Goal: Task Accomplishment & Management: Manage account settings

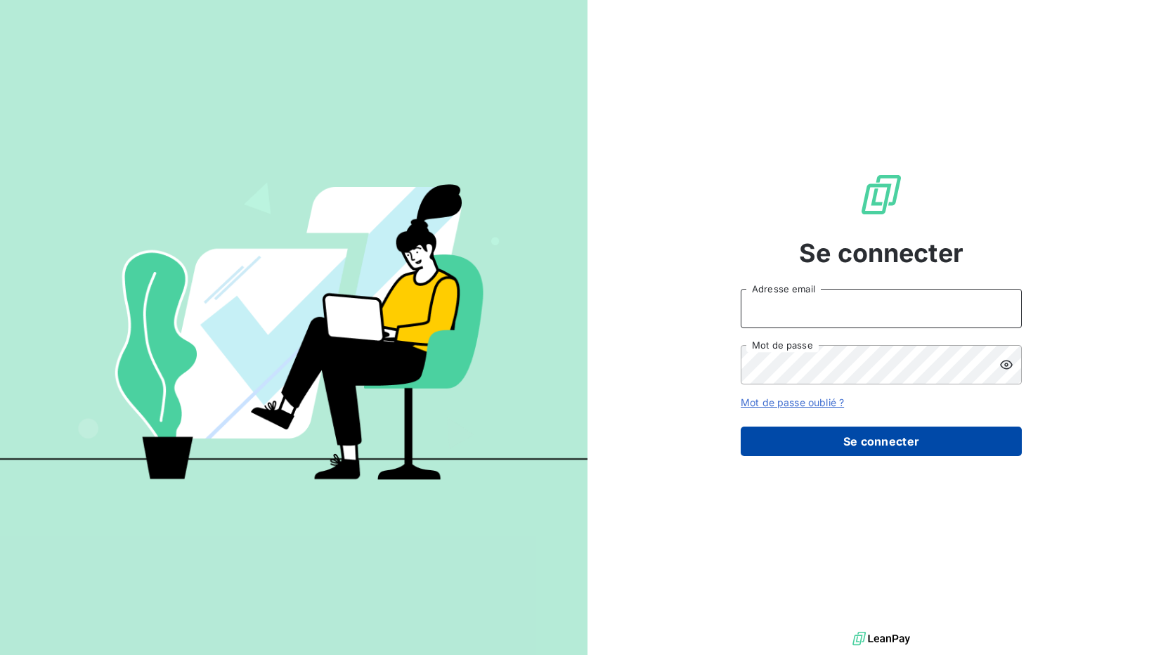
type input "[EMAIL_ADDRESS][DOMAIN_NAME]"
click at [851, 443] on button "Se connecter" at bounding box center [881, 442] width 281 height 30
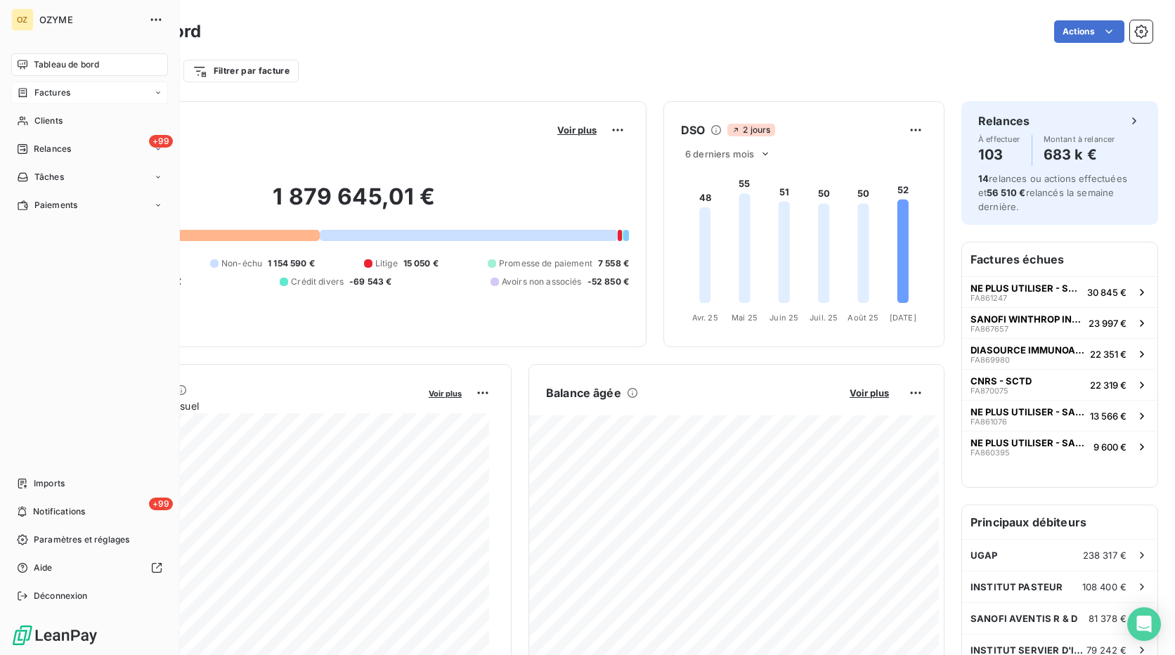
click at [37, 91] on span "Factures" at bounding box center [52, 92] width 36 height 13
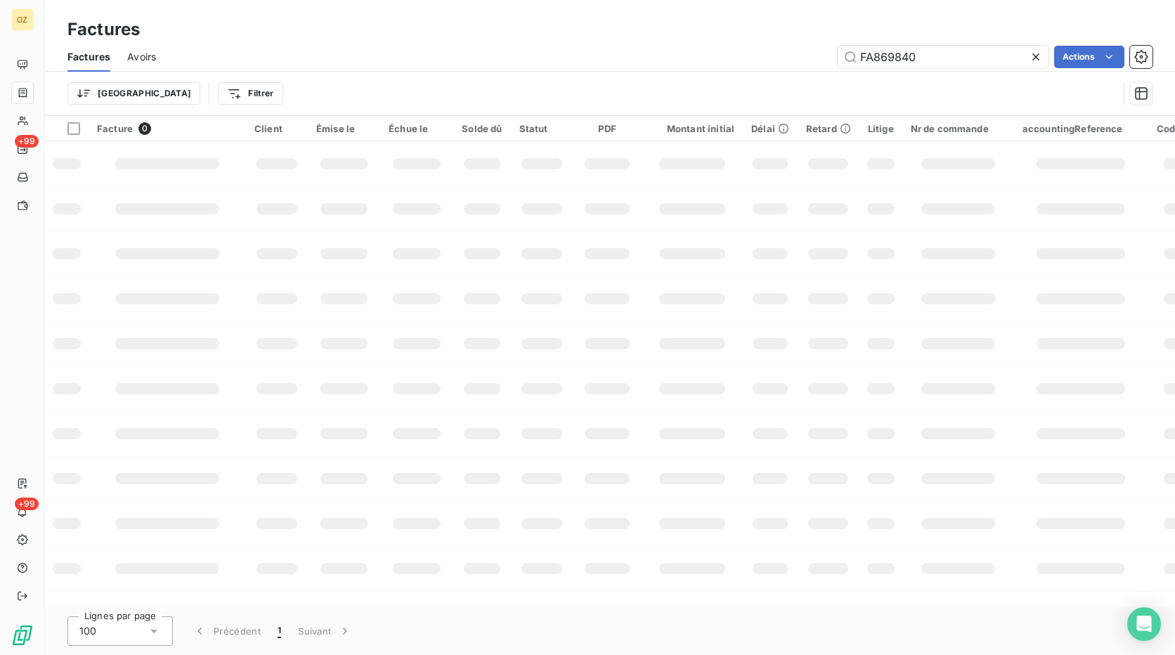
drag, startPoint x: 930, startPoint y: 58, endPoint x: 822, endPoint y: 70, distance: 109.0
click at [822, 70] on div "Factures Avoirs FA869840 Actions" at bounding box center [610, 57] width 1130 height 30
type input "FA870418"
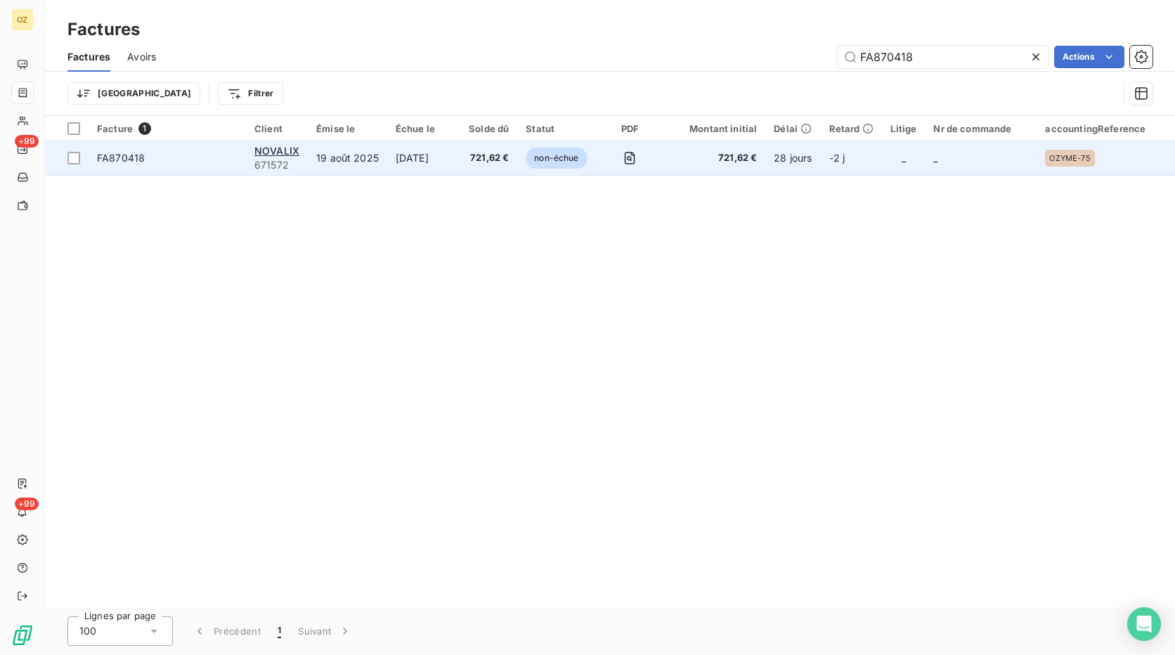
click at [441, 163] on td "[DATE]" at bounding box center [423, 158] width 73 height 34
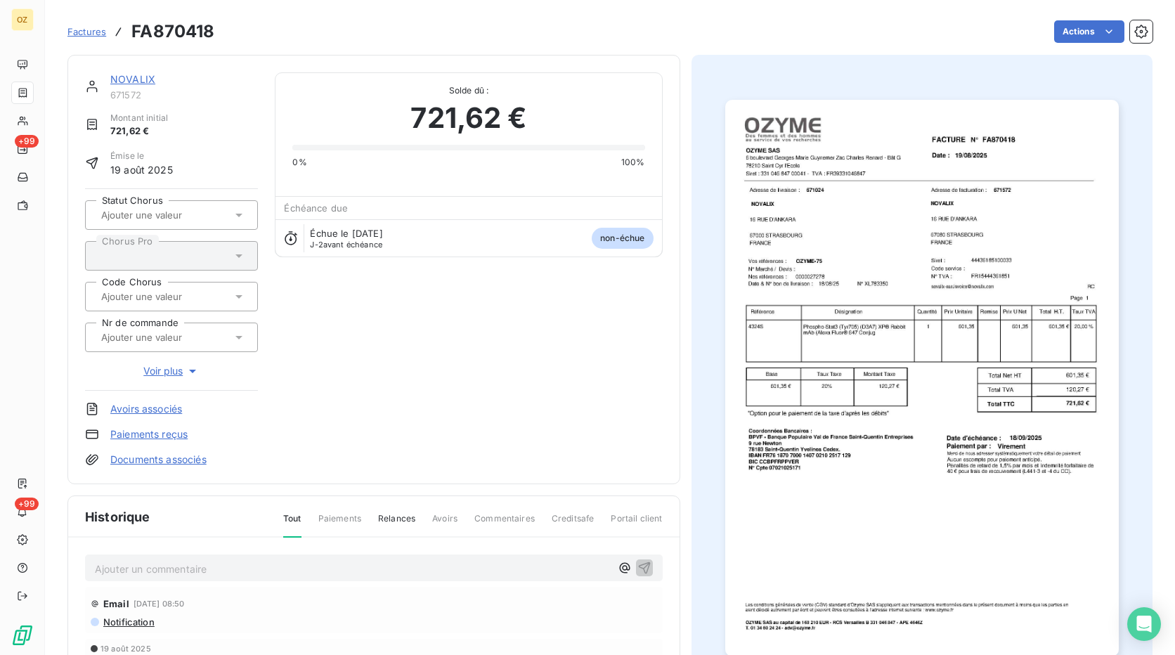
click at [131, 77] on link "NOVALIX" at bounding box center [132, 79] width 45 height 12
click at [134, 82] on link "NOVALIX" at bounding box center [132, 79] width 45 height 12
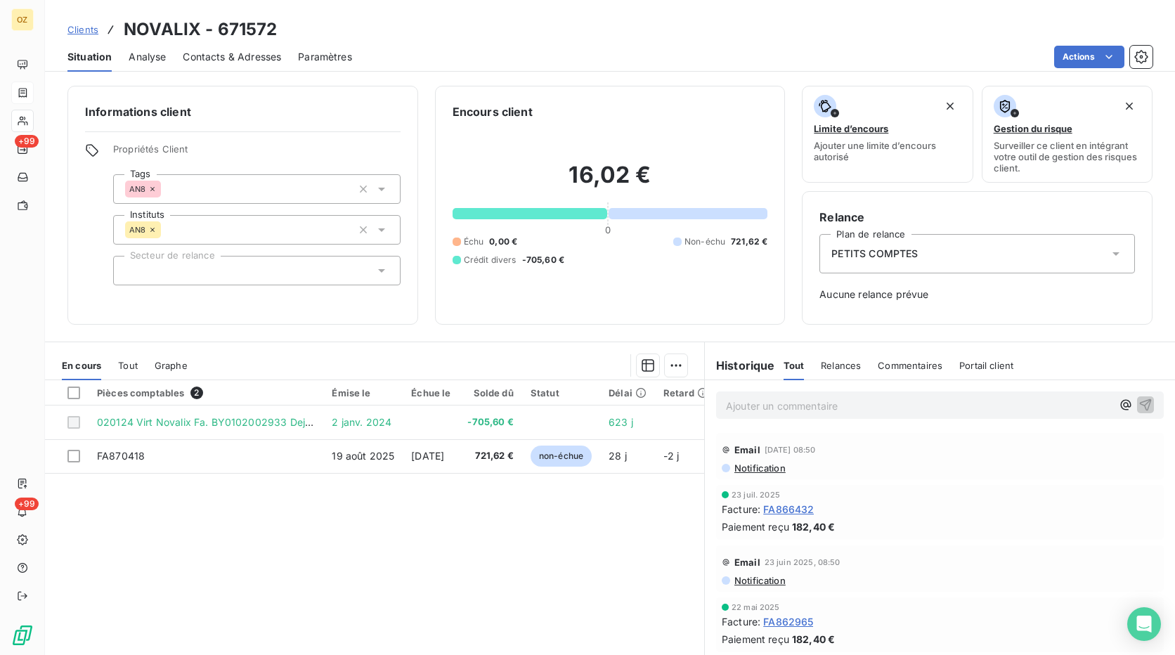
click at [227, 53] on span "Contacts & Adresses" at bounding box center [232, 57] width 98 height 14
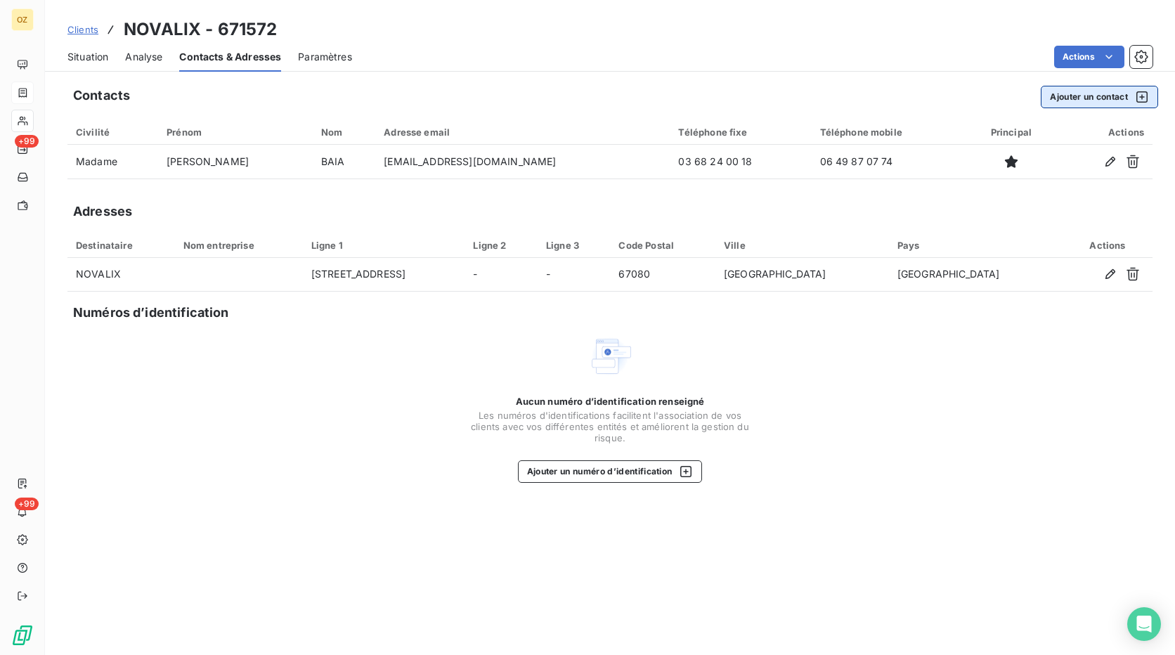
click at [1084, 96] on button "Ajouter un contact" at bounding box center [1099, 97] width 117 height 22
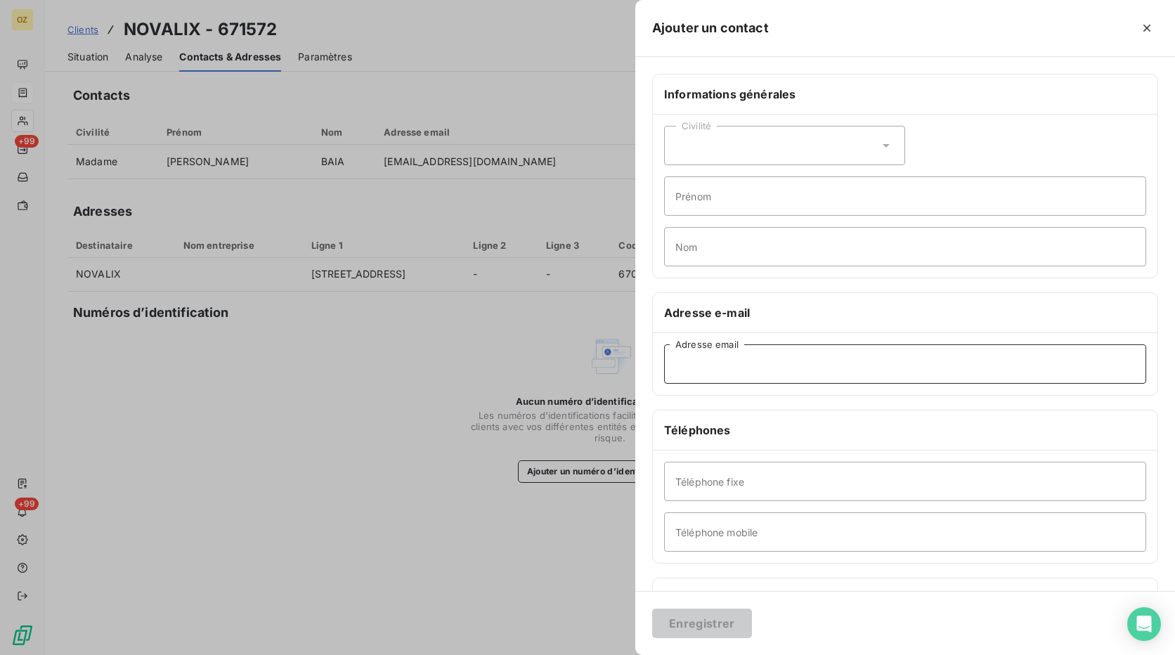
click at [723, 364] on input "Adresse email" at bounding box center [905, 363] width 482 height 39
paste input "• [EMAIL_ADDRESS][DOMAIN_NAME]"
click at [698, 367] on input "• [EMAIL_ADDRESS][DOMAIN_NAME]" at bounding box center [905, 363] width 482 height 39
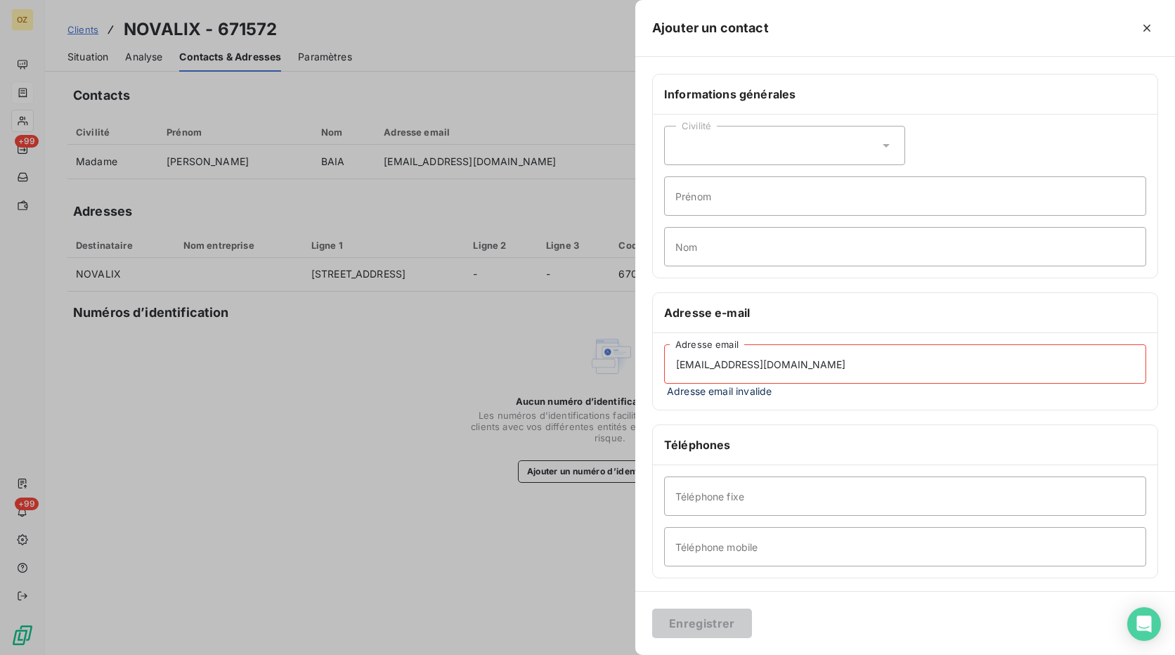
click at [796, 156] on div "Civilité" at bounding box center [784, 145] width 241 height 39
click at [990, 207] on input "Prénom" at bounding box center [905, 195] width 482 height 39
click at [870, 361] on input "[EMAIL_ADDRESS][DOMAIN_NAME]" at bounding box center [905, 363] width 482 height 39
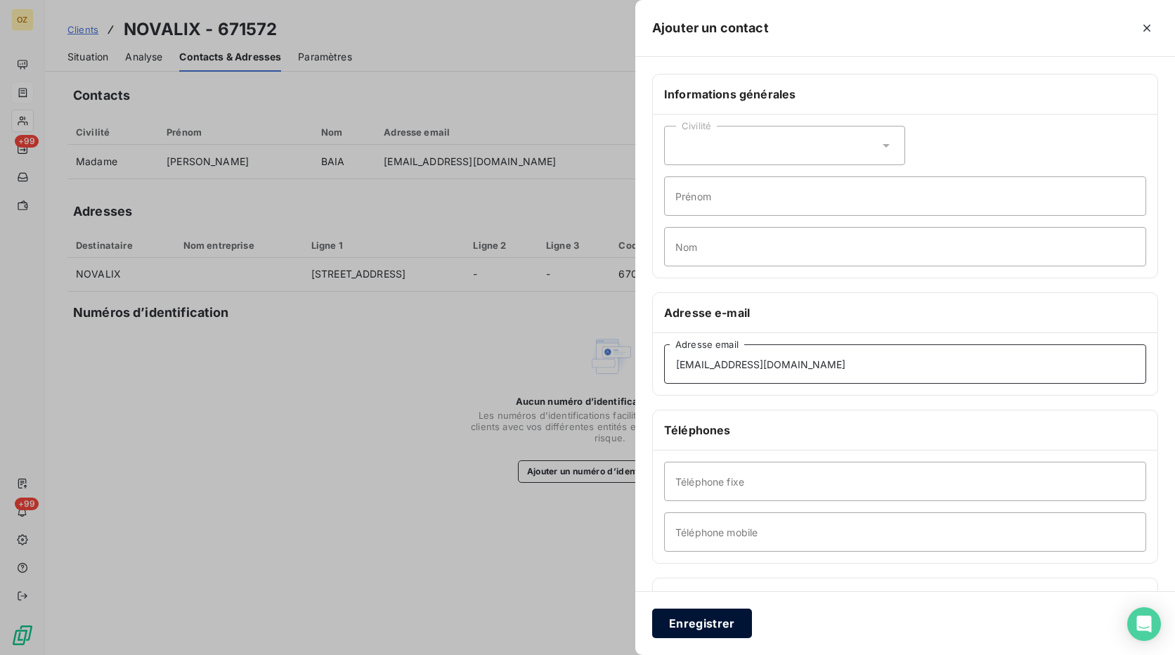
type input "[EMAIL_ADDRESS][DOMAIN_NAME]"
click at [701, 624] on button "Enregistrer" at bounding box center [702, 624] width 100 height 30
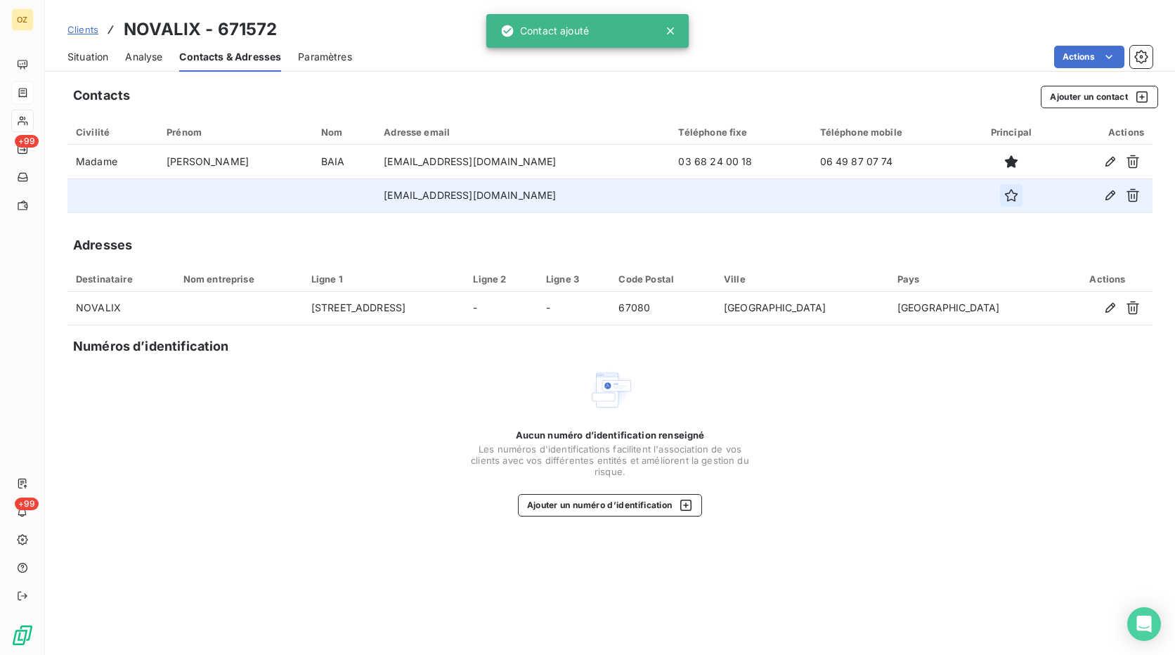
click at [1002, 205] on button "button" at bounding box center [1011, 195] width 22 height 22
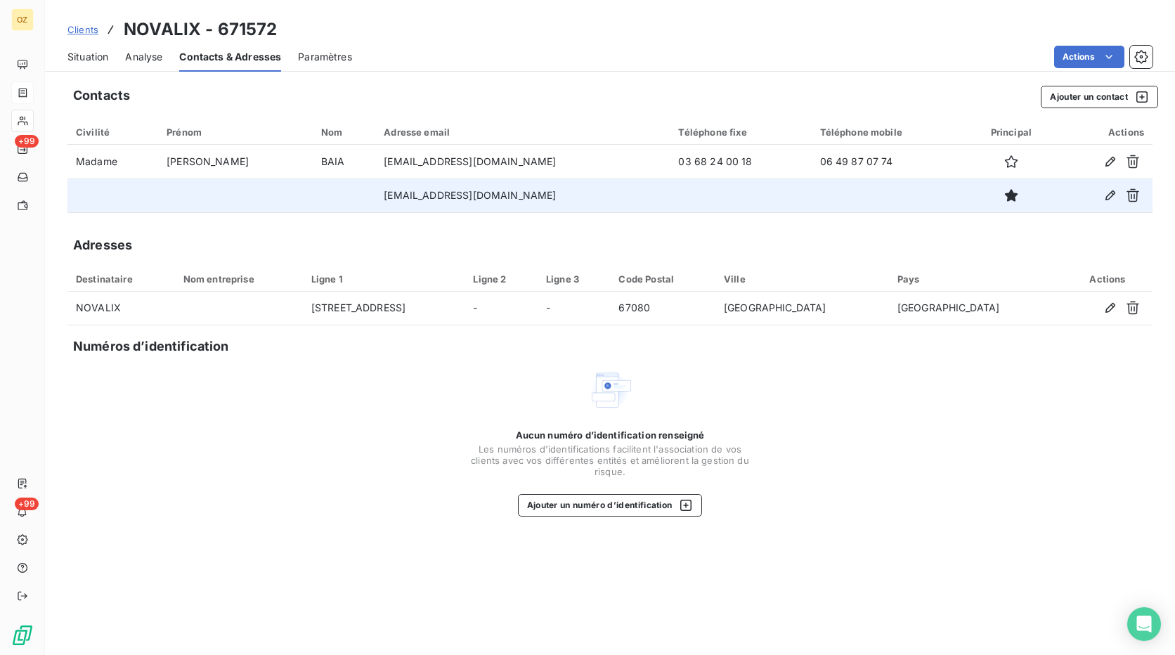
click at [79, 33] on span "Clients" at bounding box center [82, 29] width 31 height 11
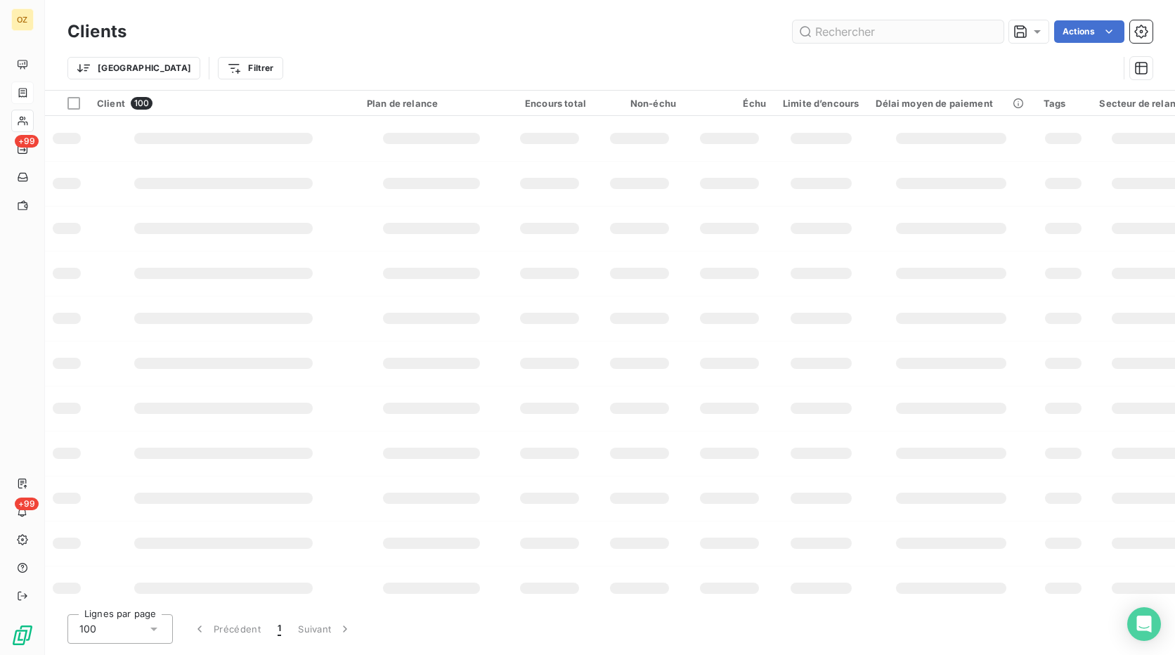
click at [849, 26] on input "text" at bounding box center [898, 31] width 211 height 22
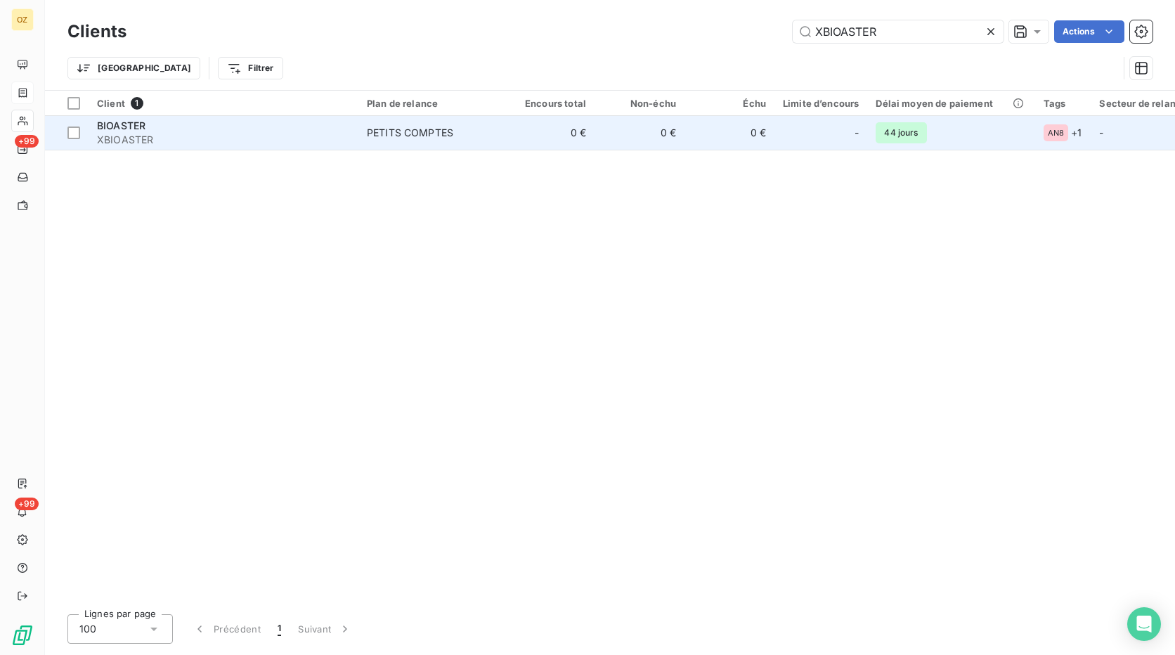
type input "XBIOASTER"
click at [463, 137] on span "PETITS COMPTES" at bounding box center [431, 133] width 129 height 14
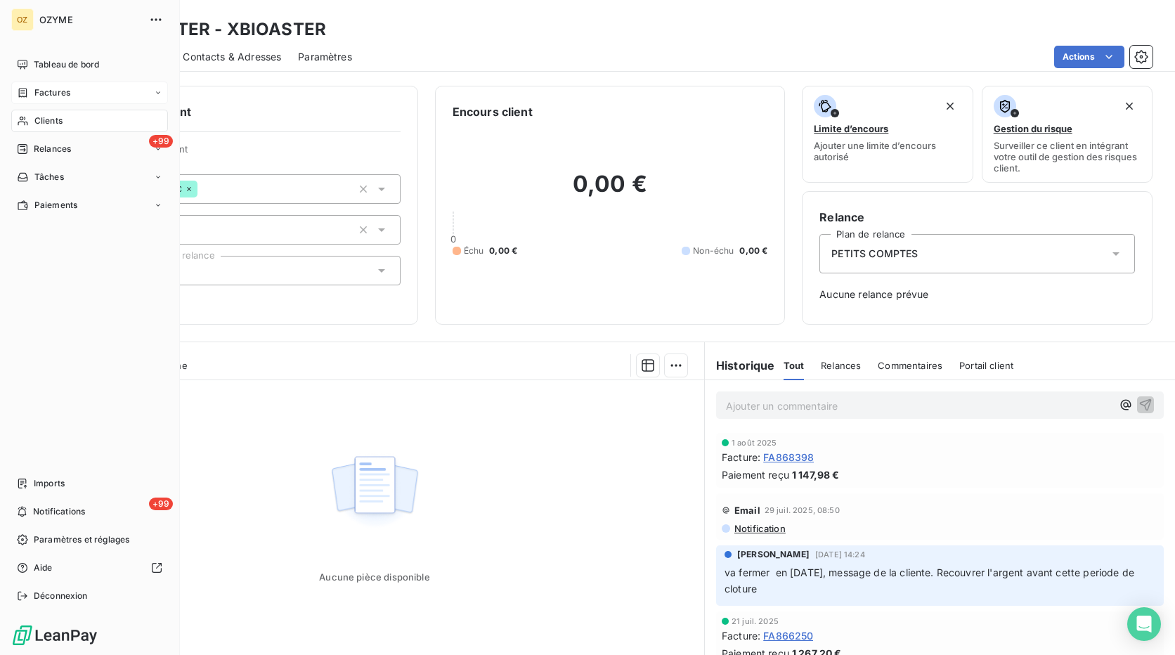
click at [38, 98] on span "Factures" at bounding box center [52, 92] width 36 height 13
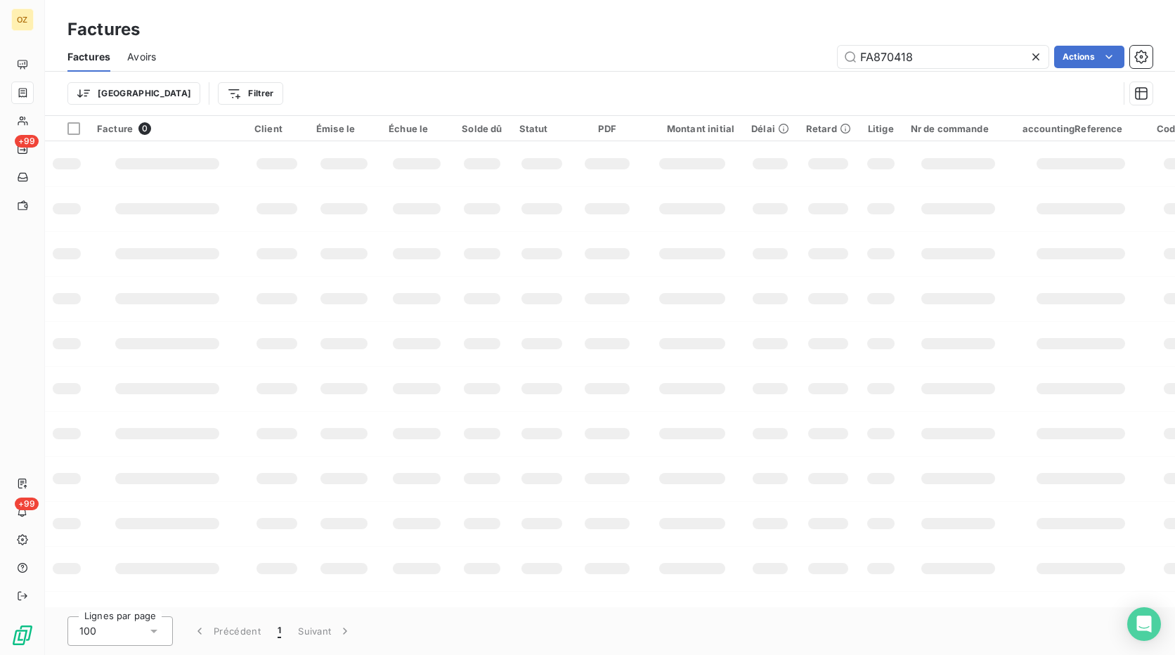
drag, startPoint x: 891, startPoint y: 64, endPoint x: 837, endPoint y: 73, distance: 54.9
click at [837, 73] on div "Factures Avoirs FA870418 Actions Trier Filtrer" at bounding box center [610, 78] width 1130 height 73
type input "FA870229"
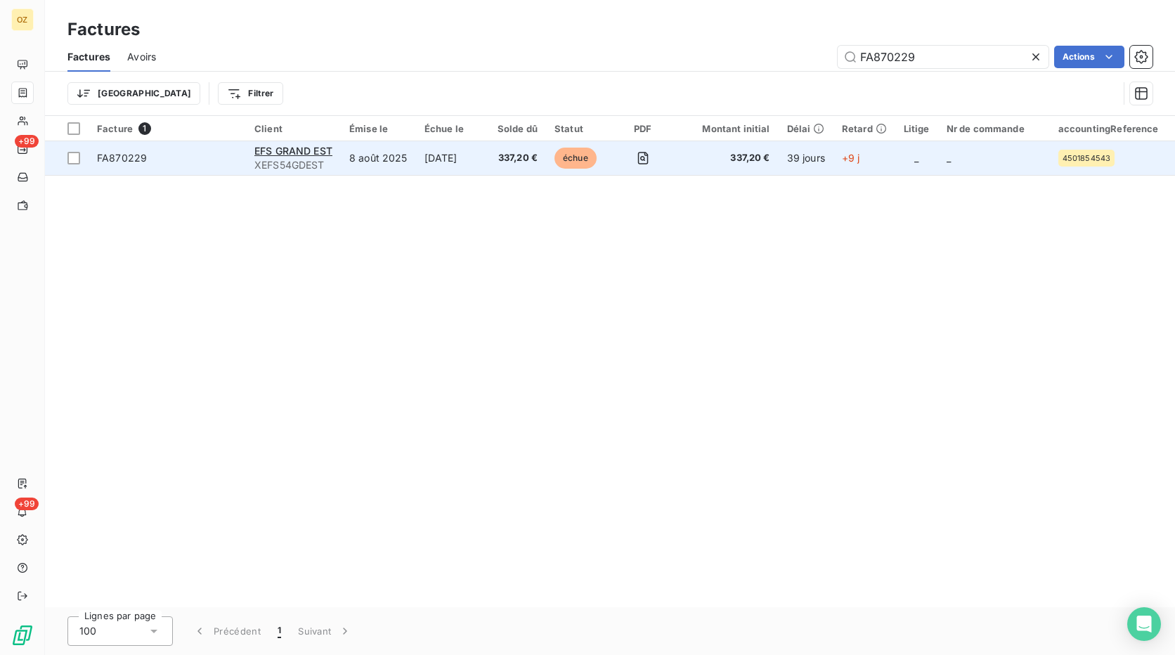
click at [406, 166] on td "8 août 2025" at bounding box center [378, 158] width 75 height 34
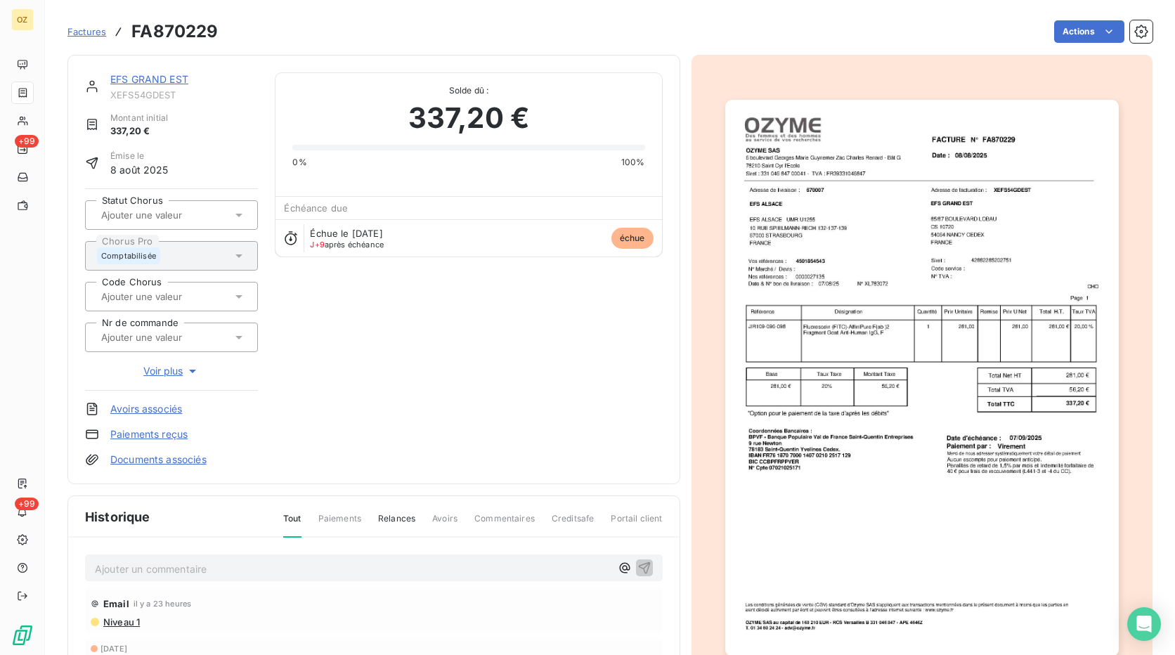
click at [161, 432] on link "Paiements reçus" at bounding box center [148, 434] width 77 height 14
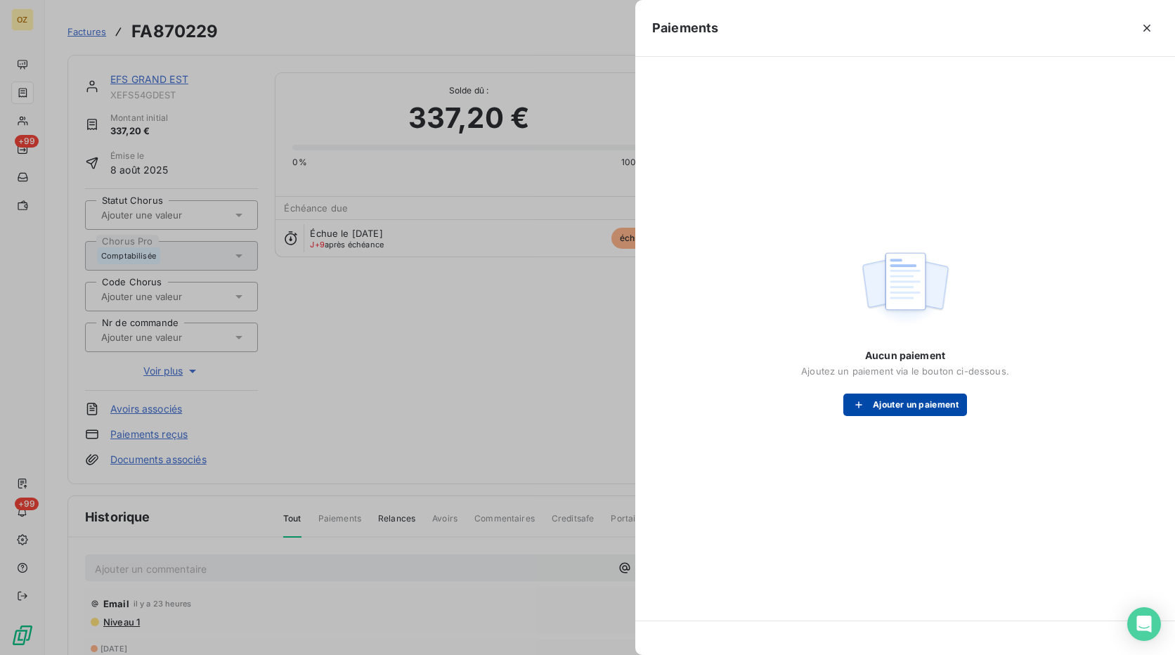
click at [913, 407] on button "Ajouter un paiement" at bounding box center [906, 405] width 124 height 22
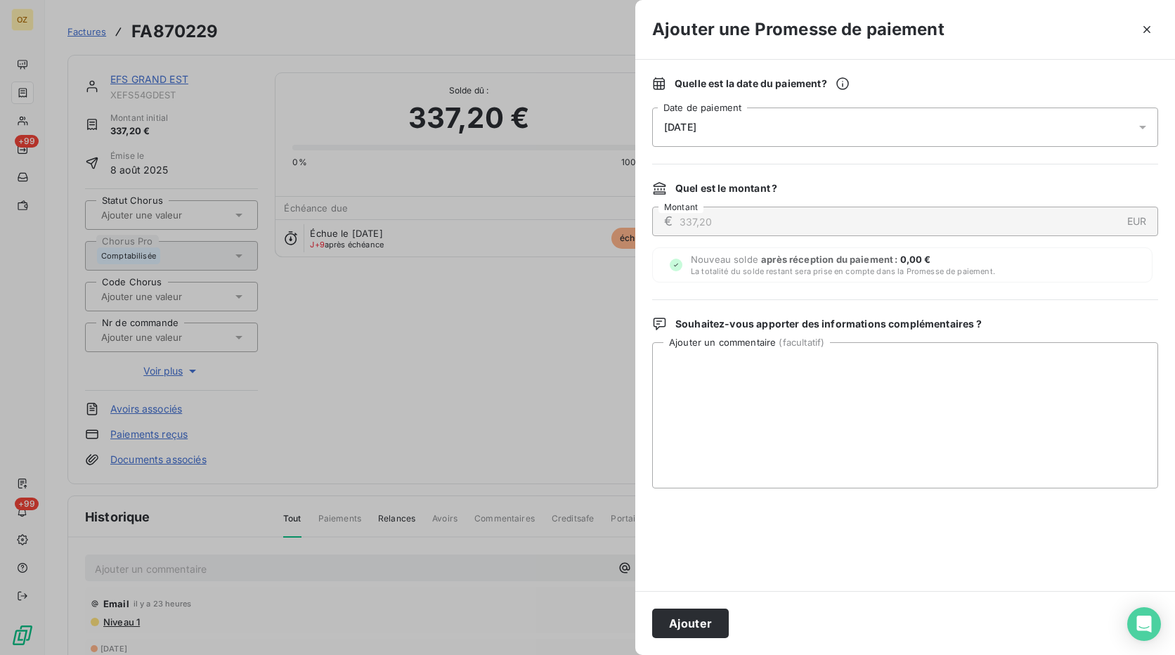
click at [857, 126] on div "[DATE]" at bounding box center [905, 127] width 506 height 39
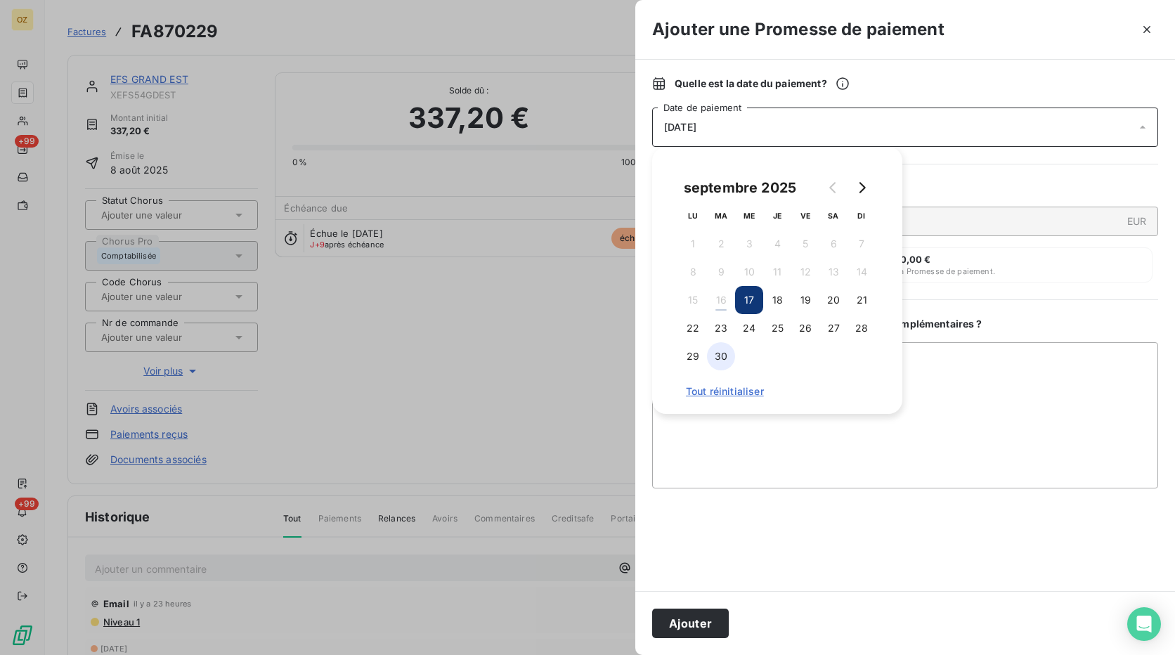
click at [716, 356] on button "30" at bounding box center [721, 356] width 28 height 28
click at [870, 590] on div "Quelle est la date du paiement ? [DATE] Date de paiement Quel est le montant ? …" at bounding box center [905, 325] width 540 height 531
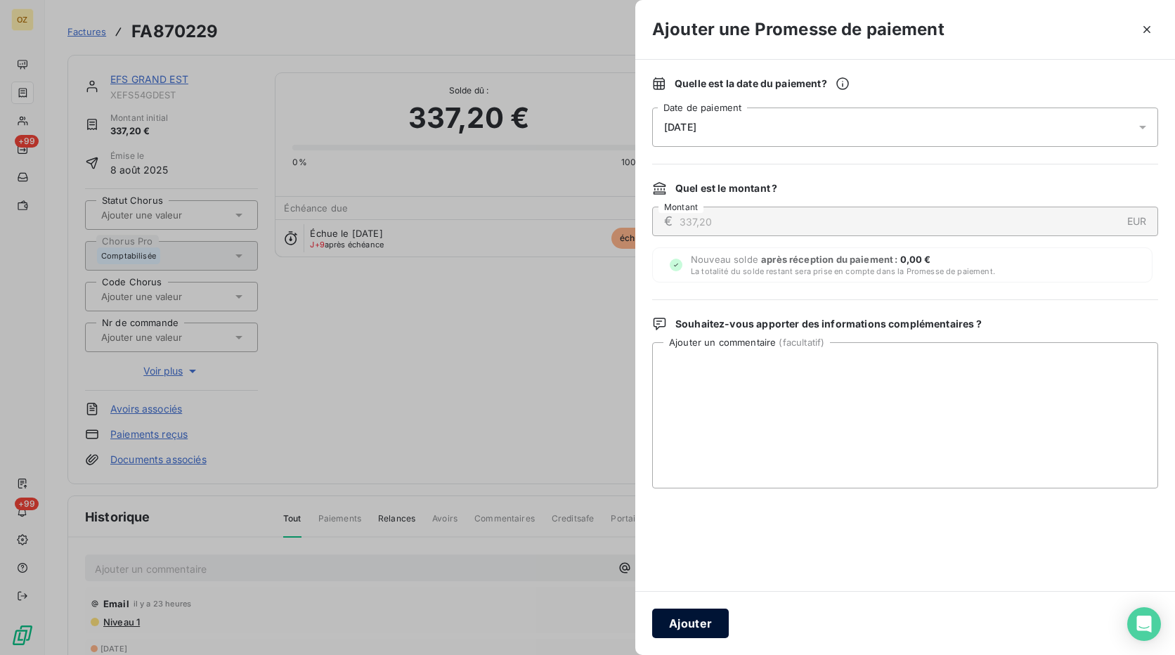
click at [669, 626] on button "Ajouter" at bounding box center [690, 624] width 77 height 30
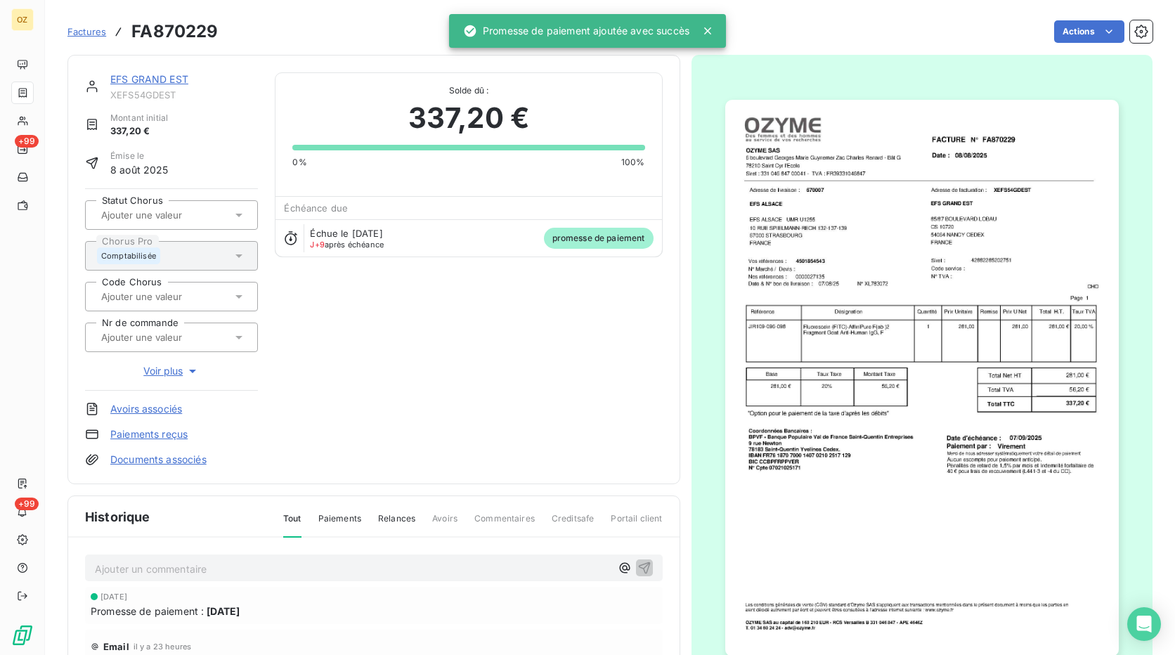
click at [96, 33] on span "Factures" at bounding box center [86, 31] width 39 height 11
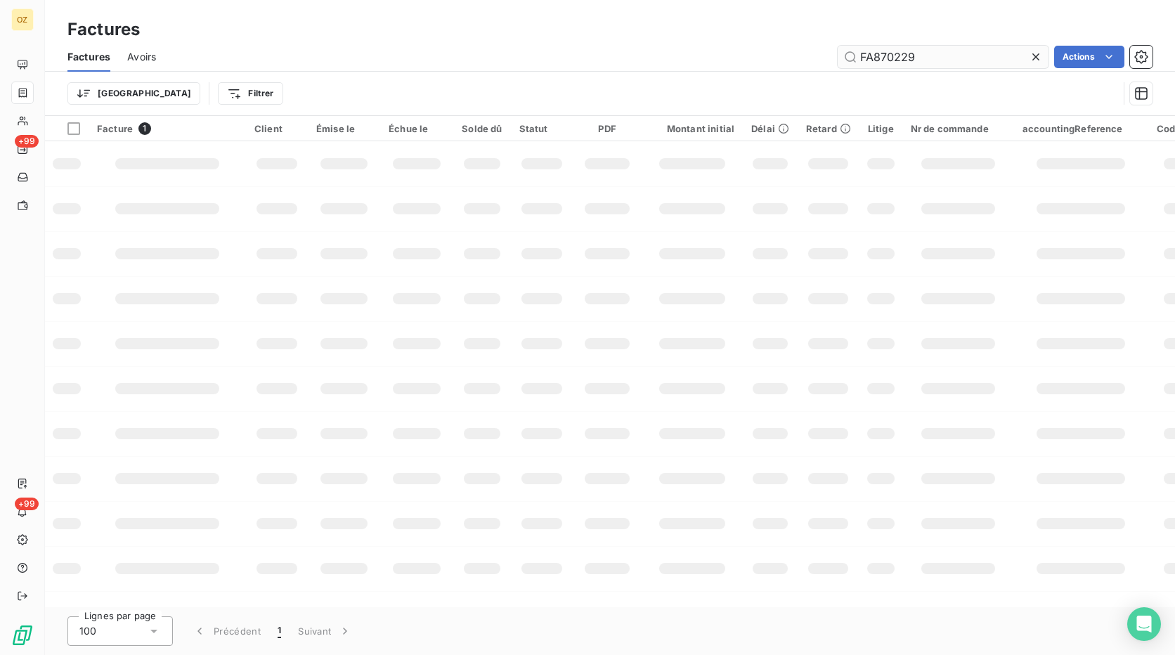
click at [910, 57] on input "FA870229" at bounding box center [943, 57] width 211 height 22
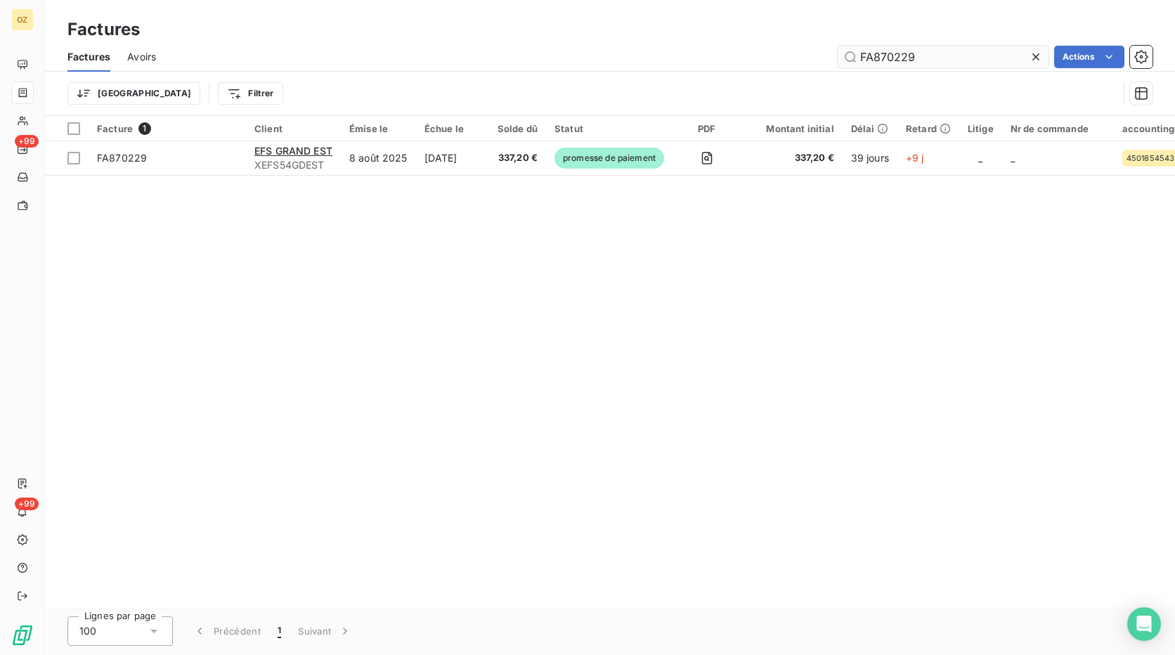
click at [894, 56] on input "FA870229" at bounding box center [943, 57] width 211 height 22
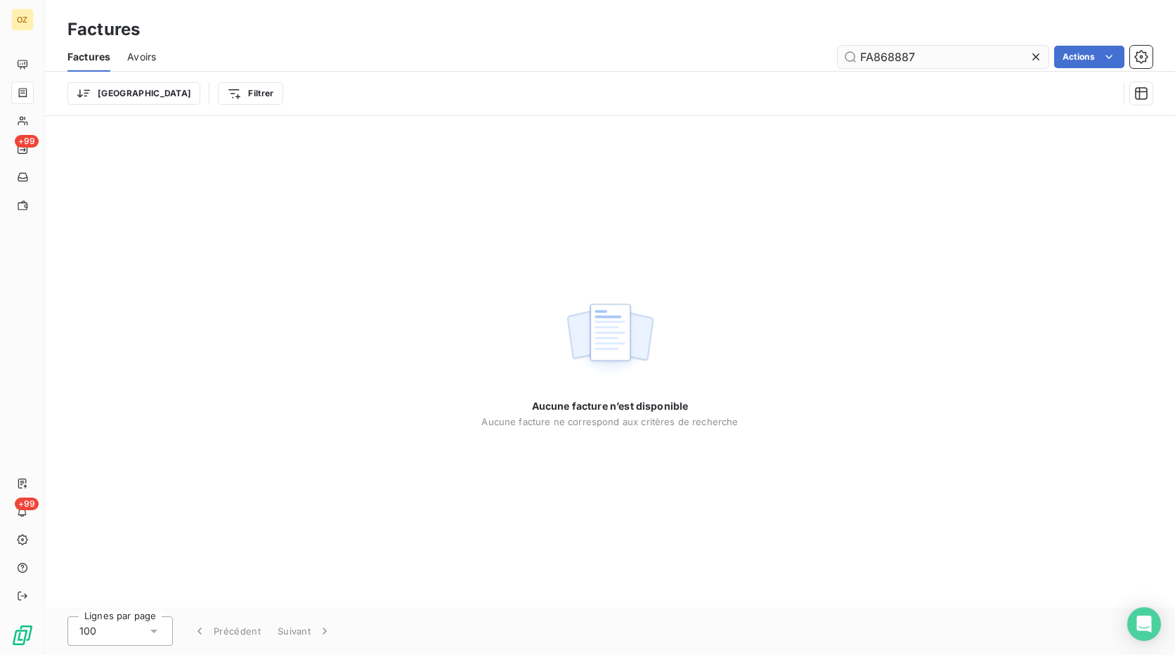
type input "FA868887"
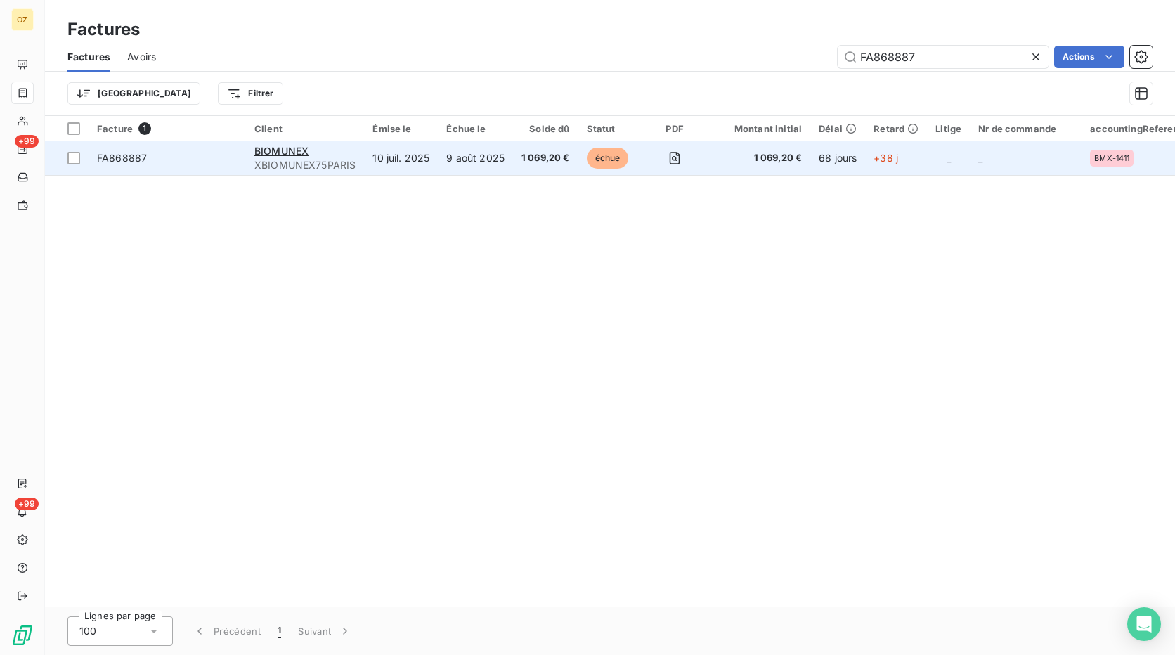
click at [401, 168] on td "10 juil. 2025" at bounding box center [401, 158] width 74 height 34
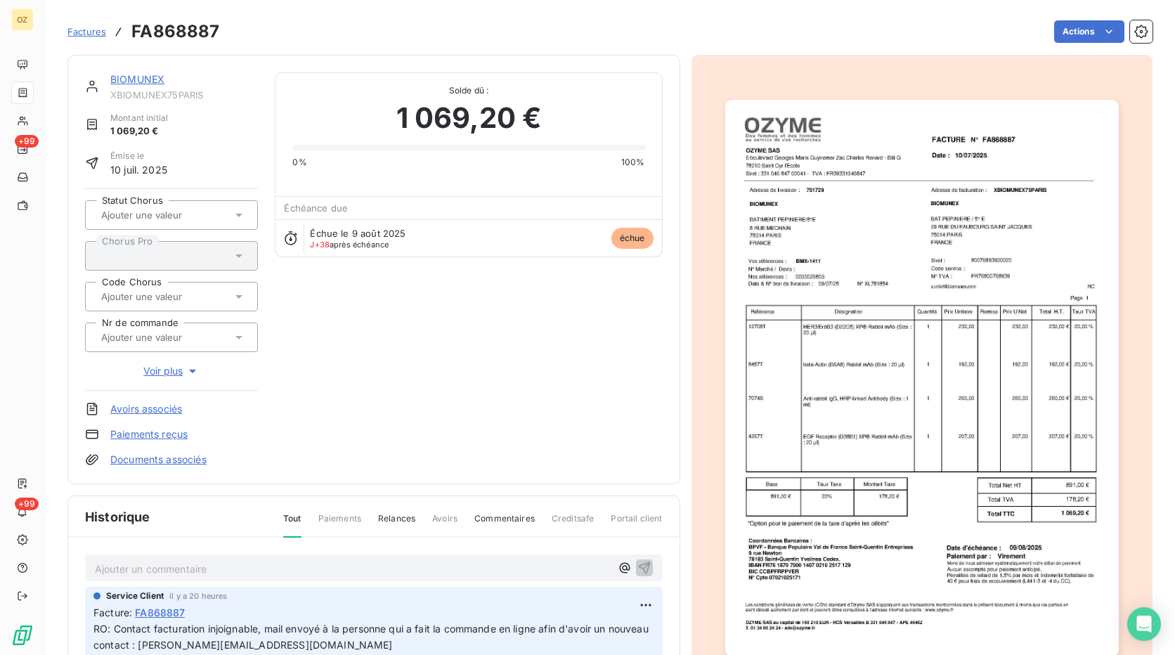
click at [136, 79] on link "BIOMUNEX" at bounding box center [137, 79] width 54 height 12
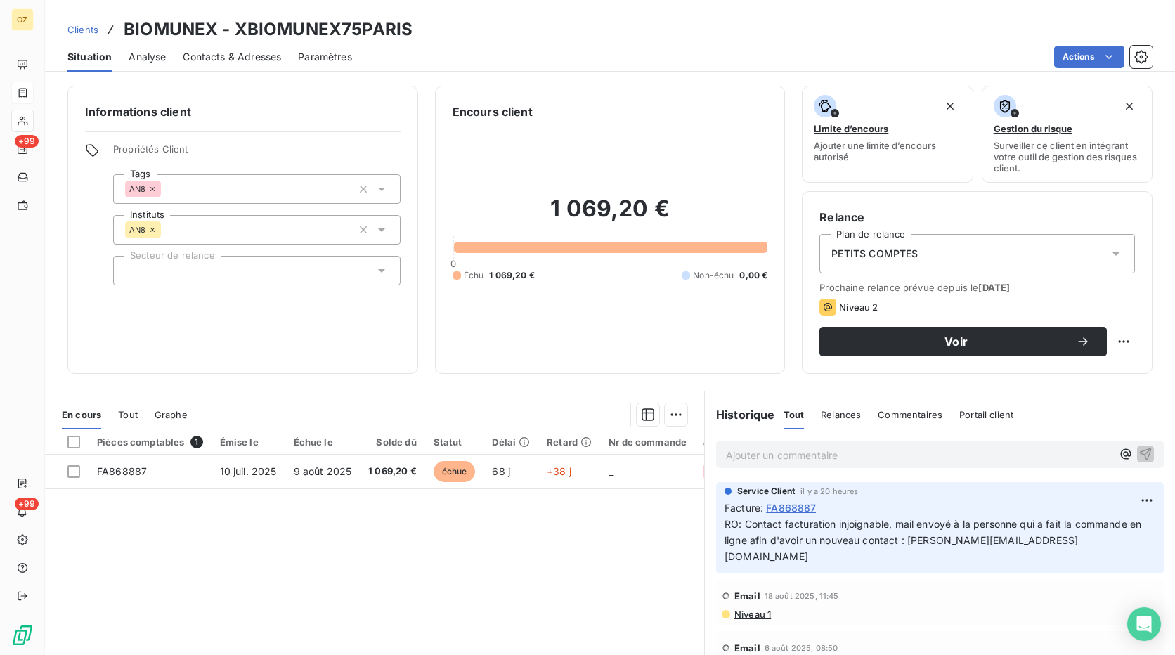
click at [202, 51] on span "Contacts & Adresses" at bounding box center [232, 57] width 98 height 14
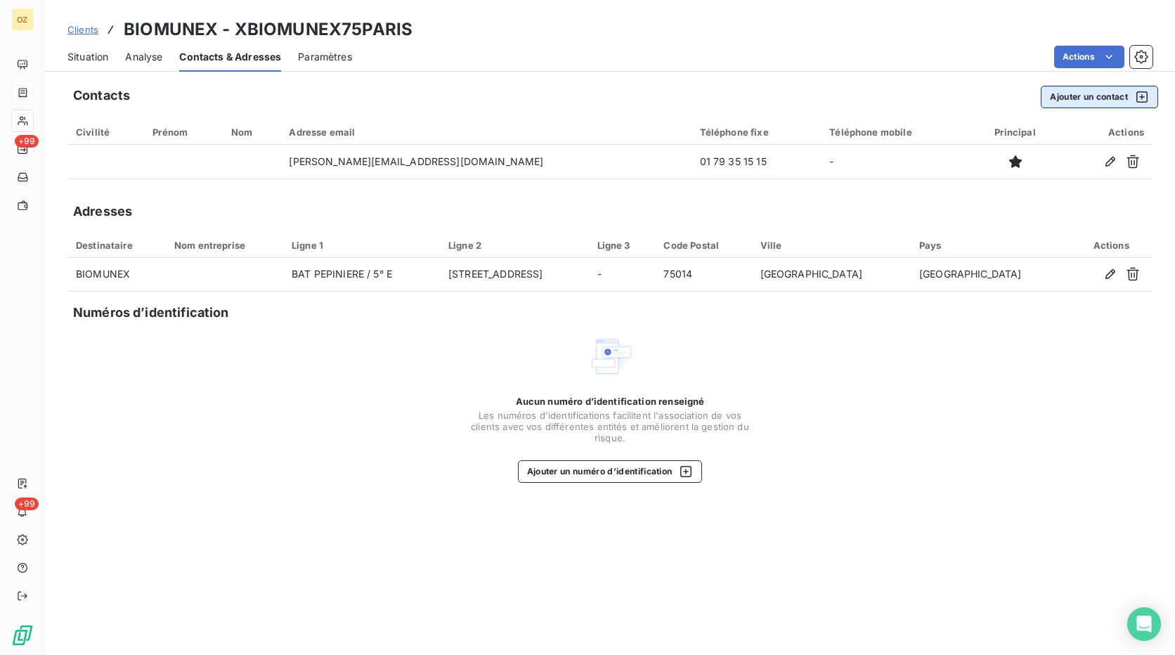
click at [1083, 100] on button "Ajouter un contact" at bounding box center [1099, 97] width 117 height 22
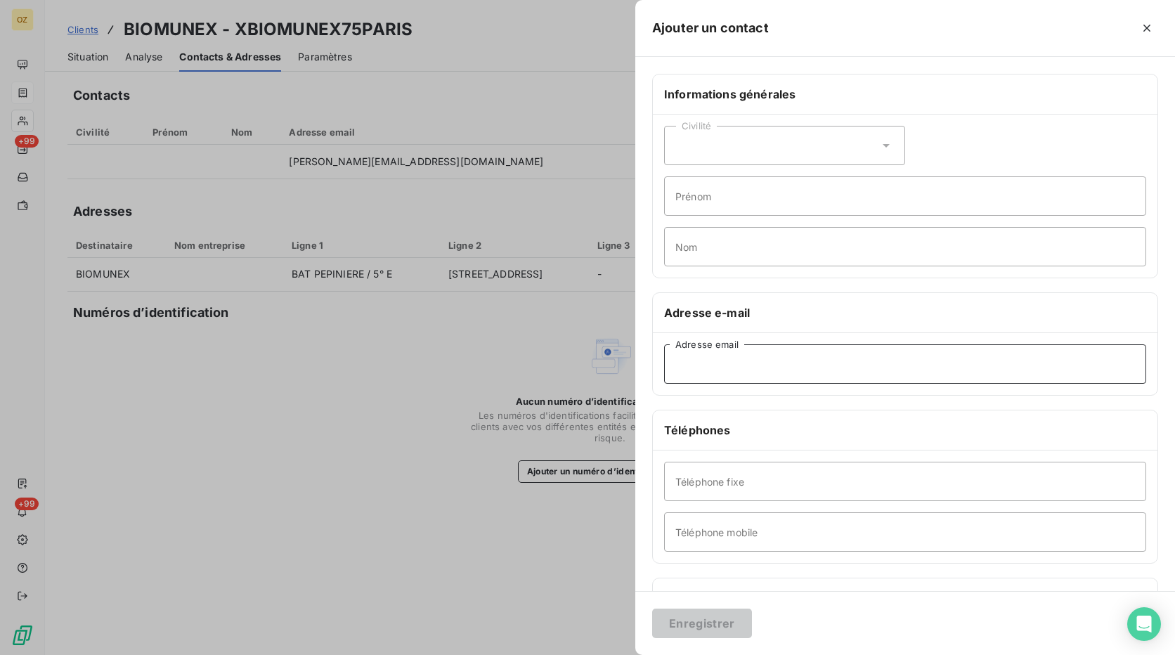
click at [723, 366] on input "Adresse email" at bounding box center [905, 363] width 482 height 39
paste input "[EMAIL_ADDRESS][DOMAIN_NAME]"
type input "[EMAIL_ADDRESS][DOMAIN_NAME]"
click at [683, 622] on button "Enregistrer" at bounding box center [702, 624] width 100 height 30
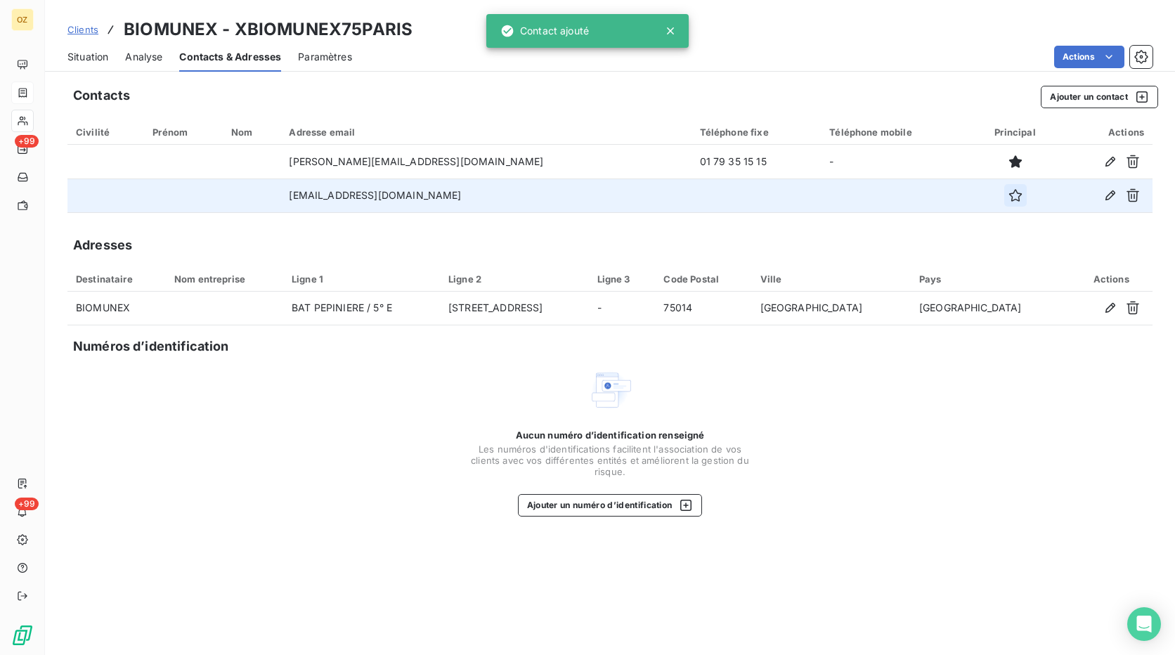
click at [1009, 196] on icon "button" at bounding box center [1016, 195] width 14 height 14
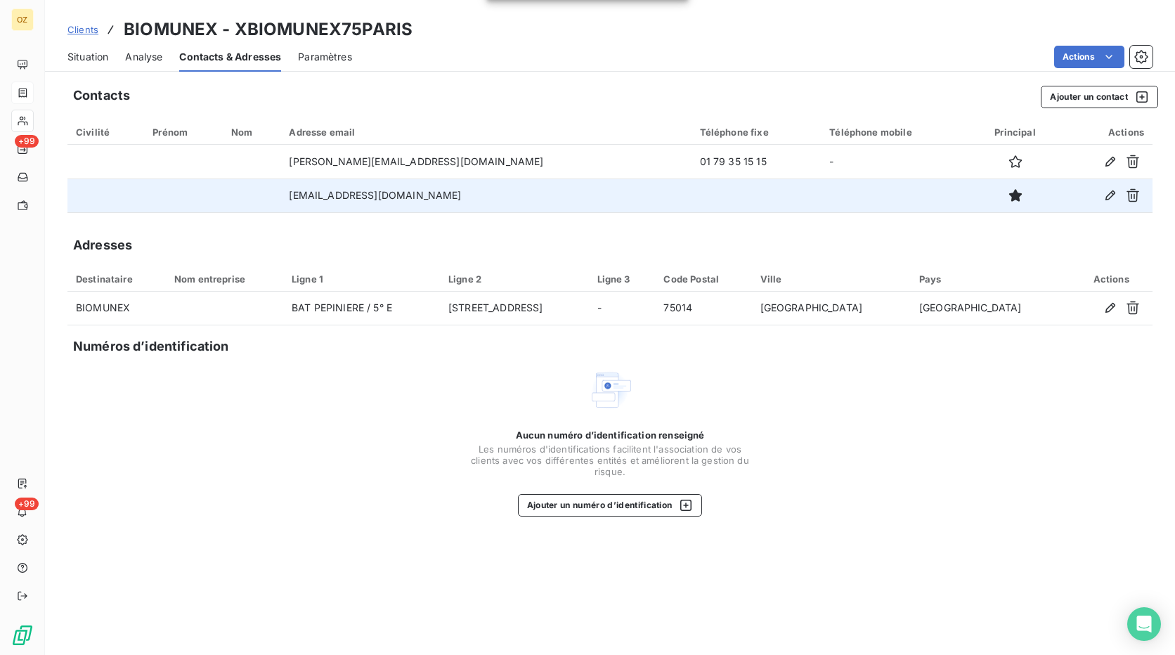
click at [78, 62] on span "Situation" at bounding box center [87, 57] width 41 height 14
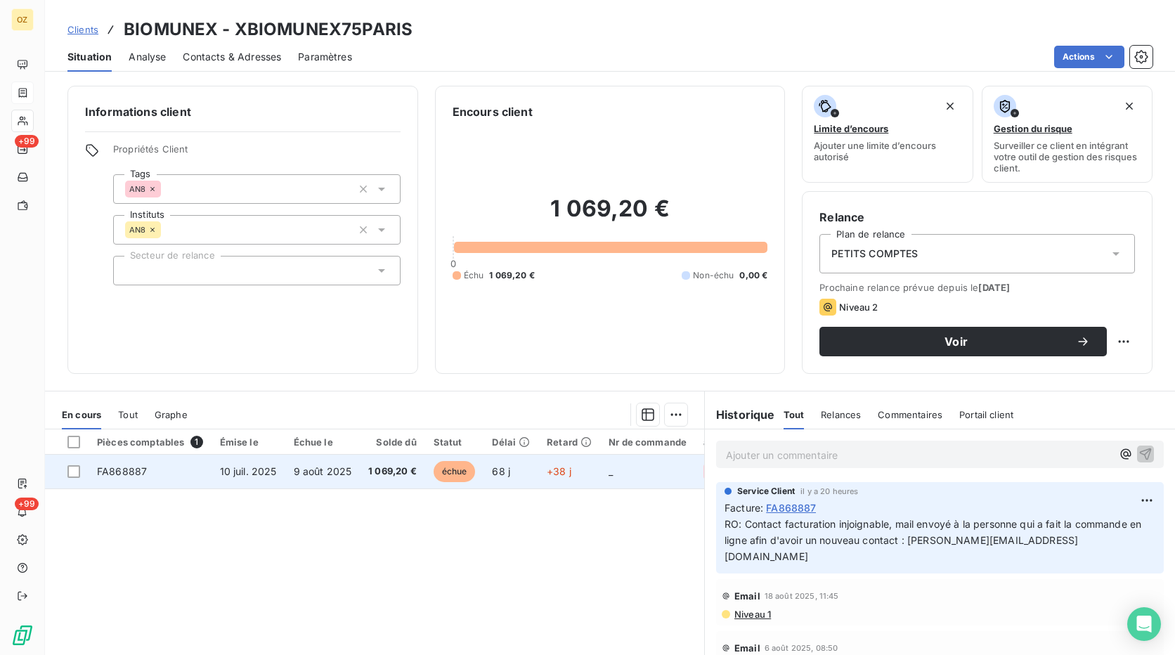
click at [257, 482] on td "10 juil. 2025" at bounding box center [249, 472] width 74 height 34
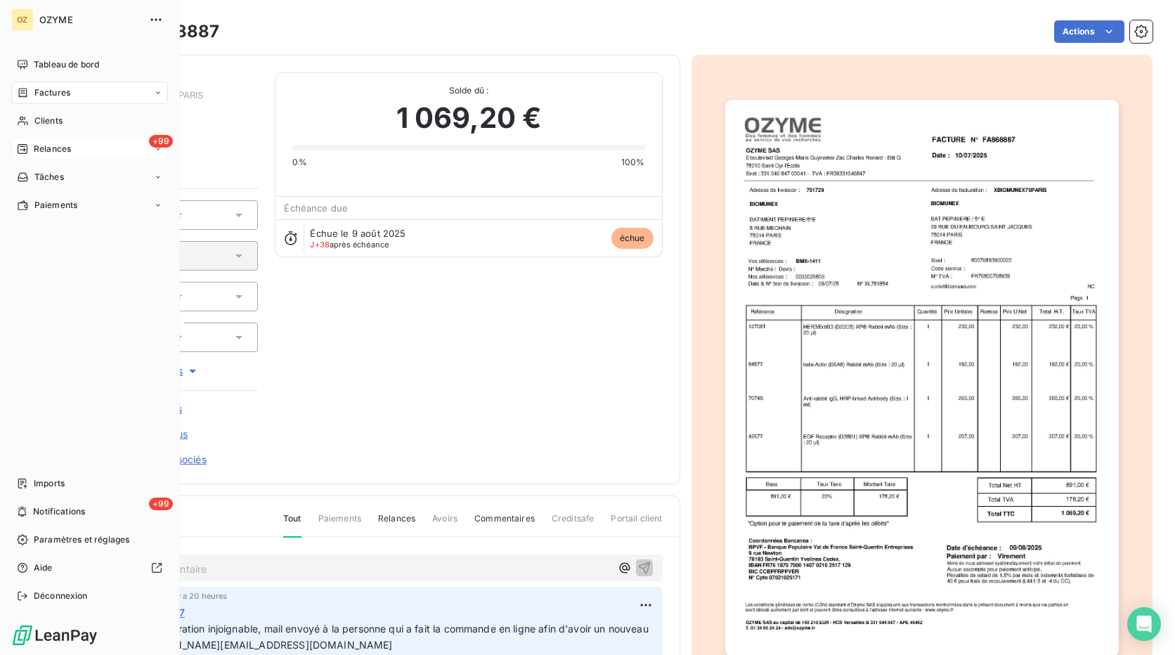
click at [99, 150] on div "+99 Relances" at bounding box center [89, 149] width 157 height 22
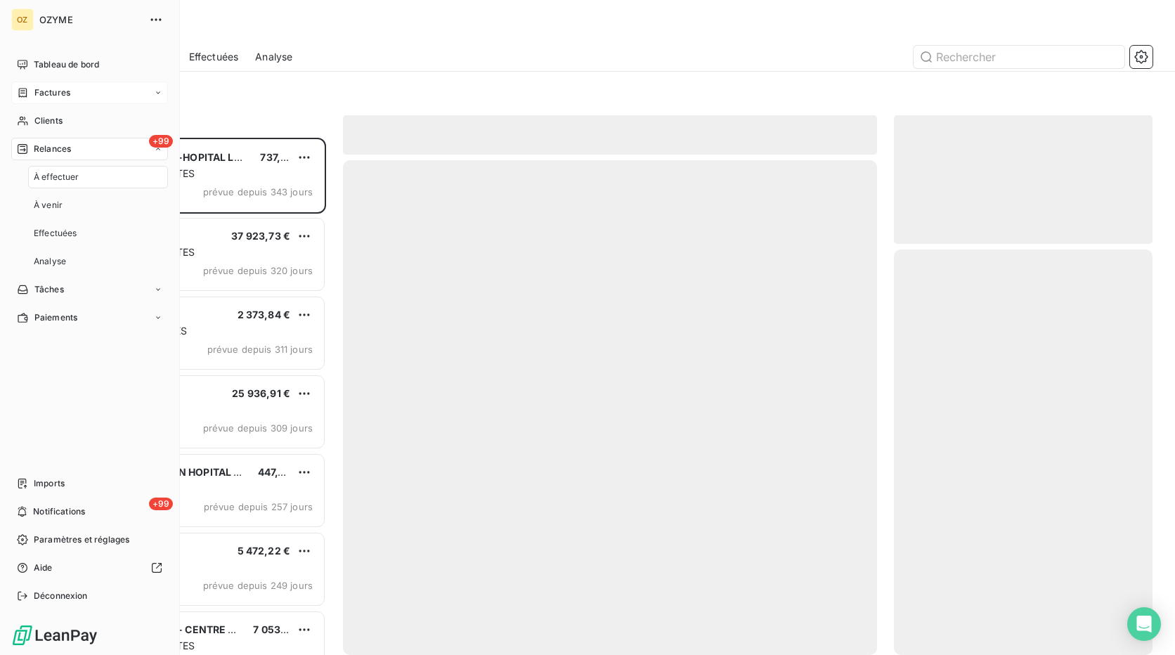
scroll to position [507, 248]
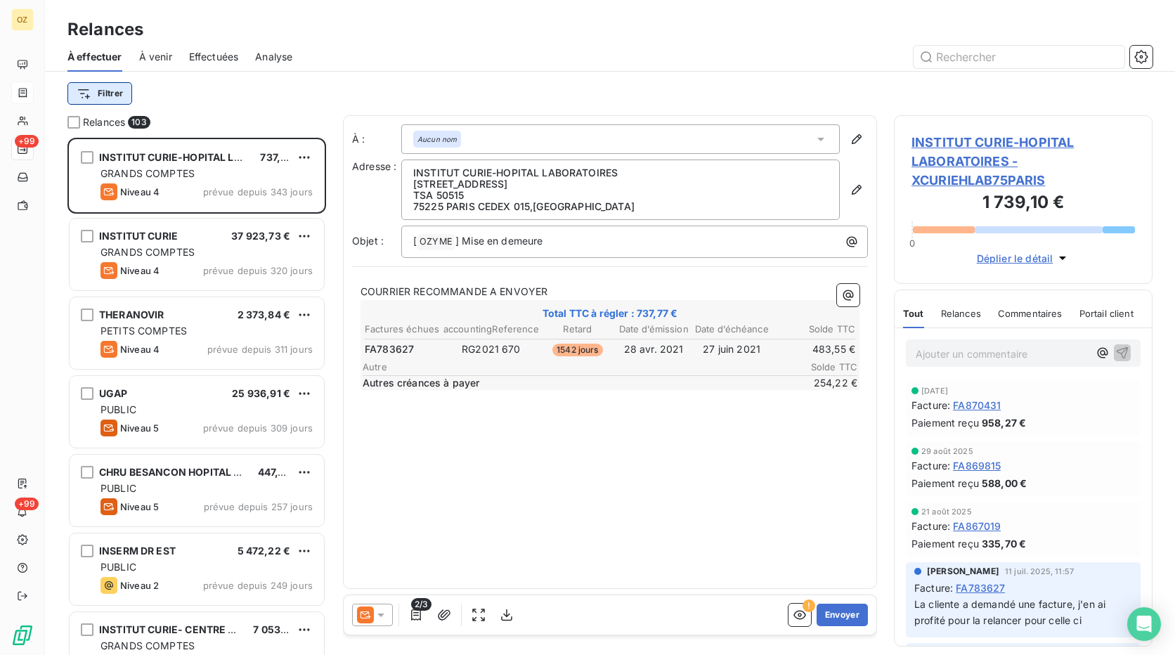
click at [101, 98] on html "OZ +99 +99 Relances À effectuer À venir Effectuées Analyse Filtrer Relances 103…" at bounding box center [587, 327] width 1175 height 655
drag, startPoint x: 136, startPoint y: 135, endPoint x: 200, endPoint y: 139, distance: 64.1
click at [200, 139] on input "BIOMUNEX" at bounding box center [171, 132] width 178 height 30
drag, startPoint x: 183, startPoint y: 138, endPoint x: 41, endPoint y: 130, distance: 142.9
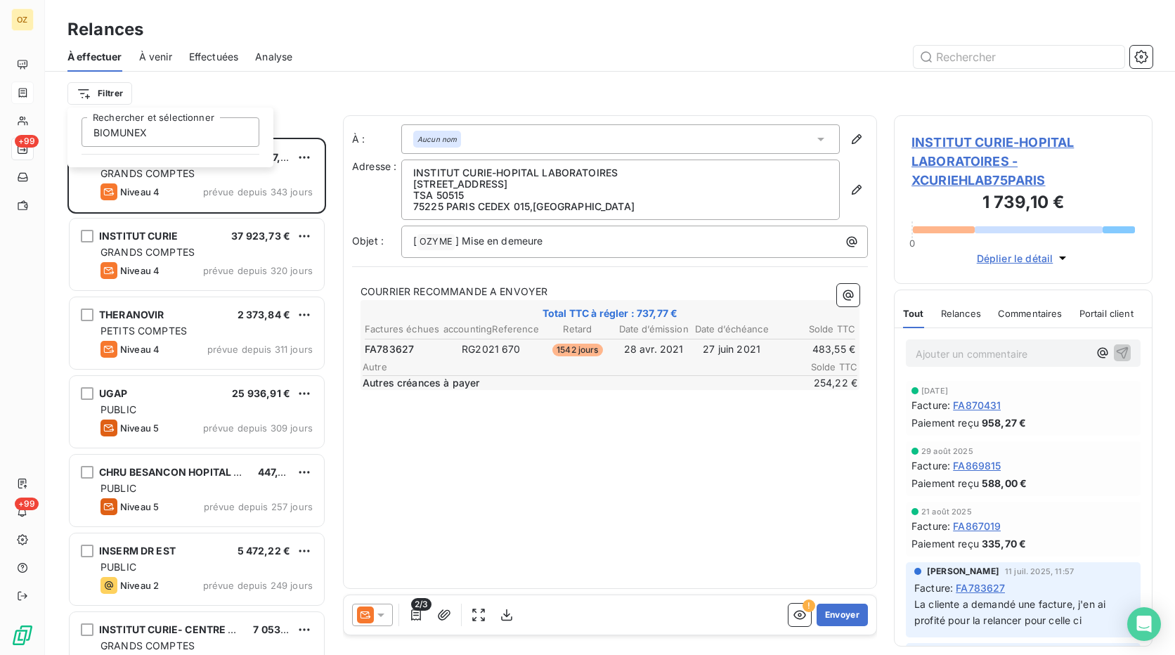
click at [41, 130] on html "OZ +99 +99 Relances À effectuer À venir Effectuées Analyse Filtrer BIOMUNEX Rec…" at bounding box center [587, 327] width 1175 height 655
type input "B"
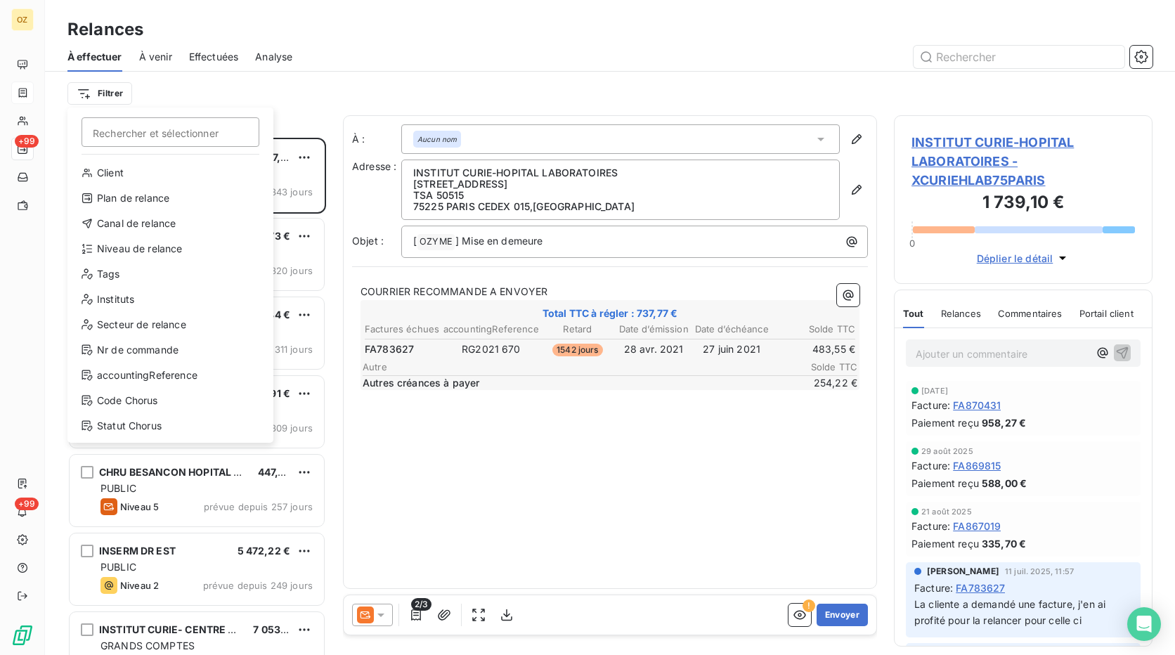
click at [430, 63] on html "OZ +99 +99 Relances À effectuer À venir Effectuées Analyse Filtrer Rechercher e…" at bounding box center [587, 327] width 1175 height 655
click at [77, 94] on html "OZ +99 +99 Relances À effectuer À venir Effectuées Analyse Filtrer Rechercher e…" at bounding box center [587, 327] width 1175 height 655
click at [124, 174] on div "Client" at bounding box center [170, 173] width 195 height 22
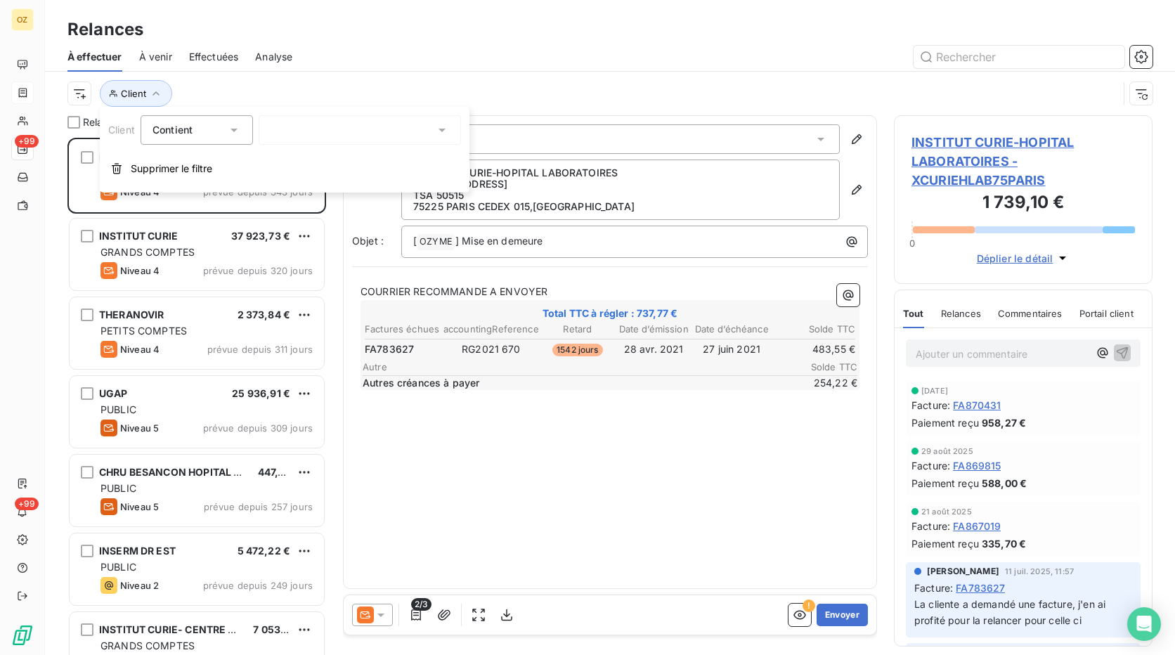
click at [308, 139] on div at bounding box center [360, 130] width 202 height 30
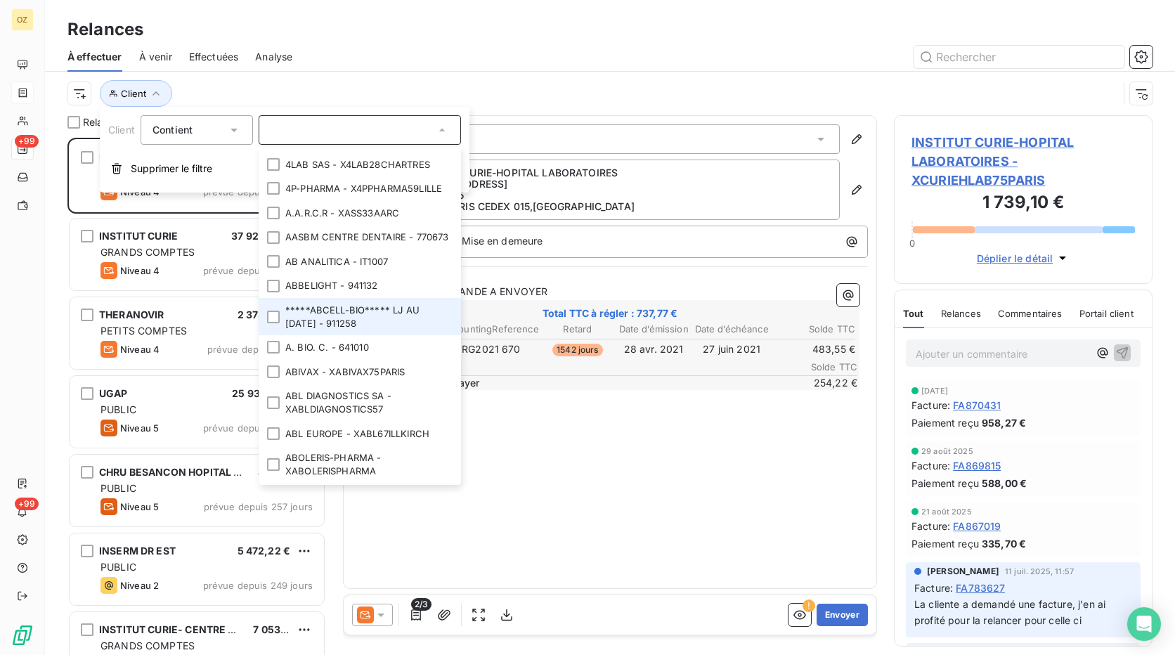
scroll to position [0, 0]
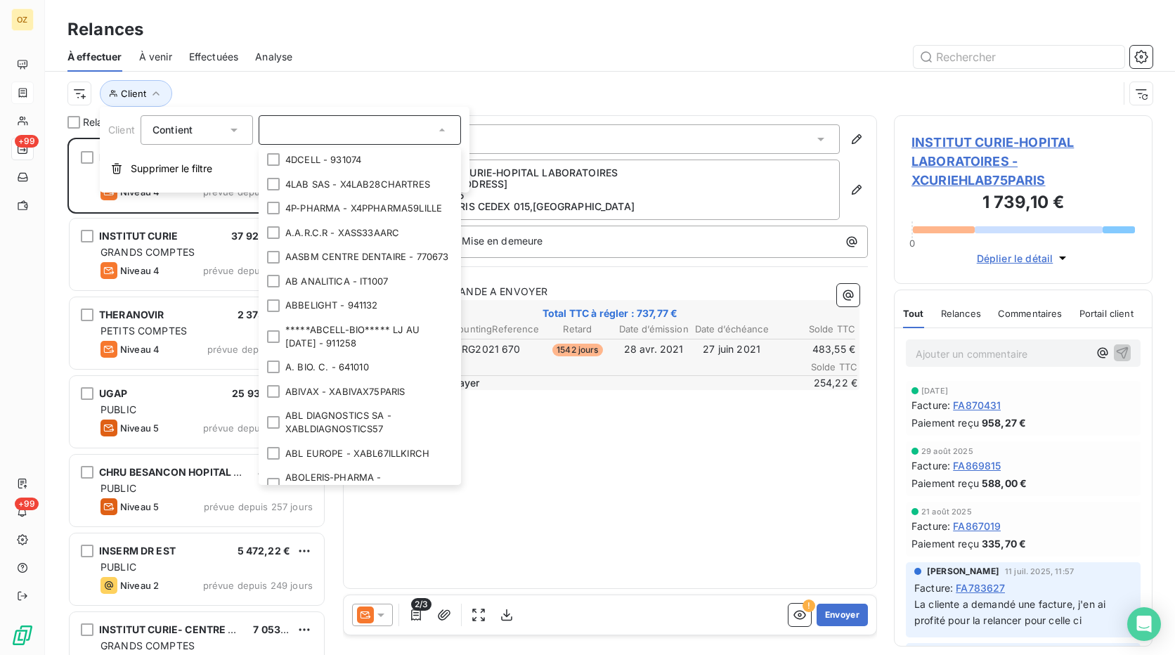
click at [340, 129] on input "text" at bounding box center [353, 130] width 164 height 13
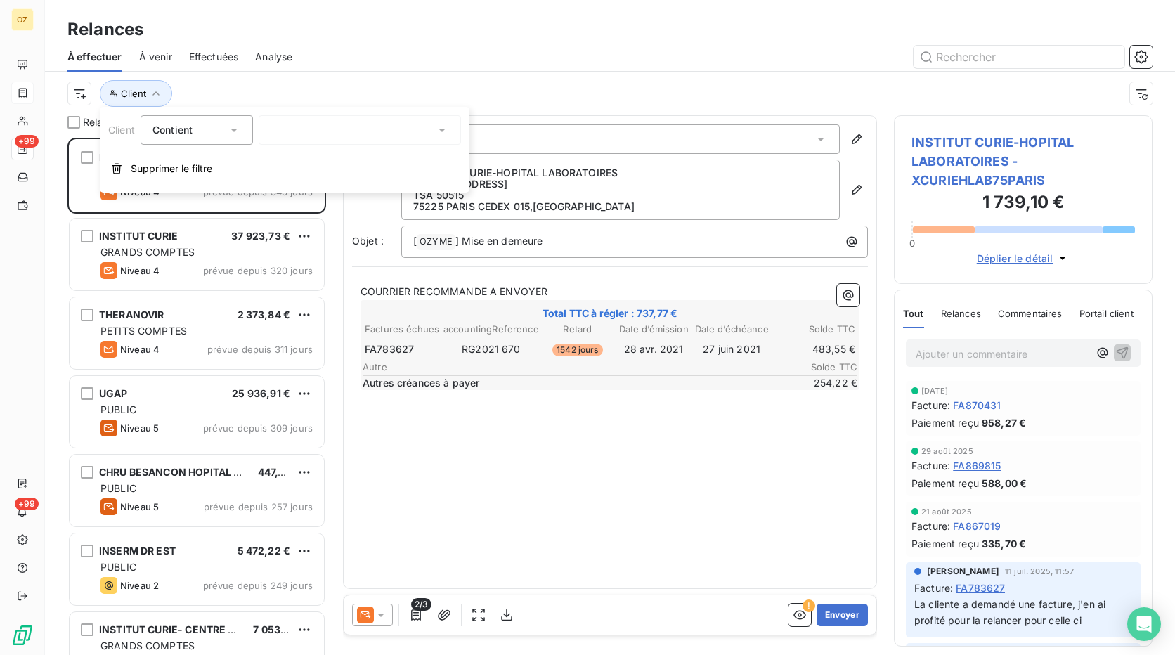
click at [343, 129] on div at bounding box center [360, 130] width 202 height 30
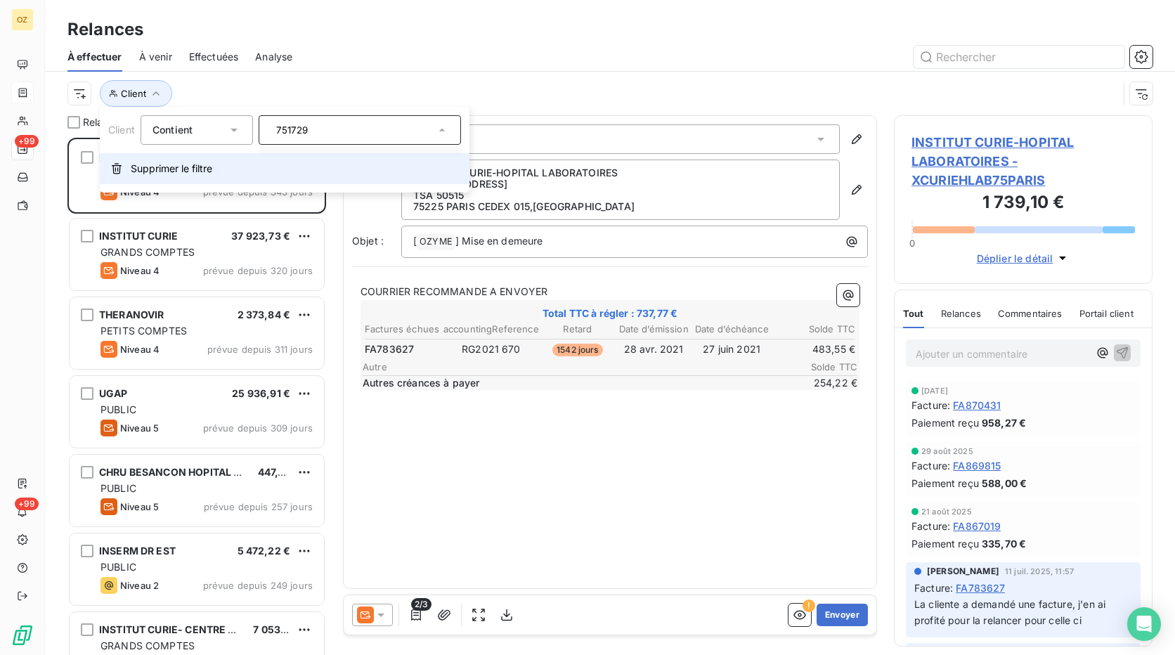
type input "751729"
click at [212, 165] on span "Supprimer le filtre" at bounding box center [172, 169] width 82 height 14
